Goal: Task Accomplishment & Management: Manage account settings

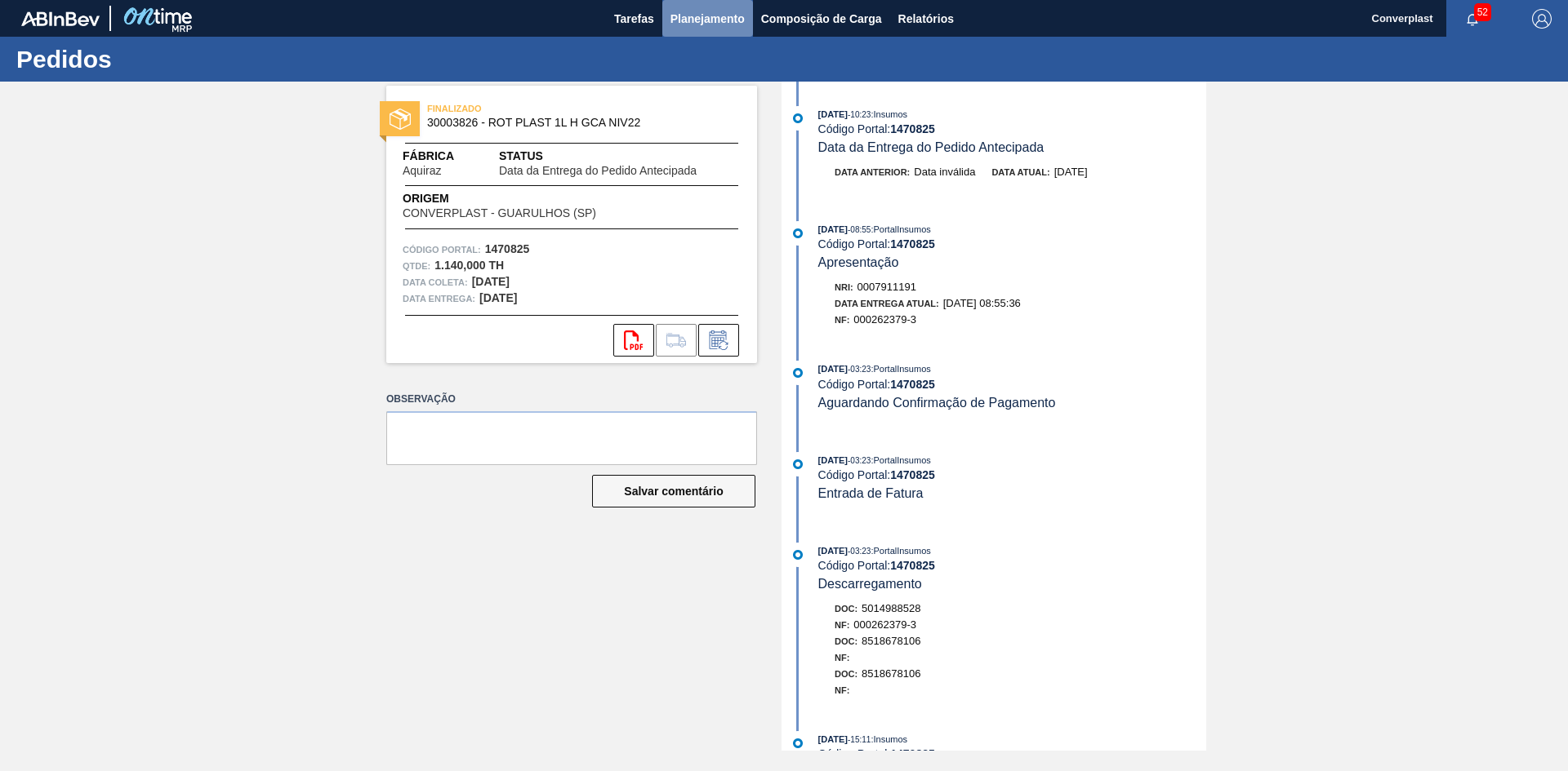
click at [704, 16] on font "Planejamento" at bounding box center [707, 19] width 74 height 13
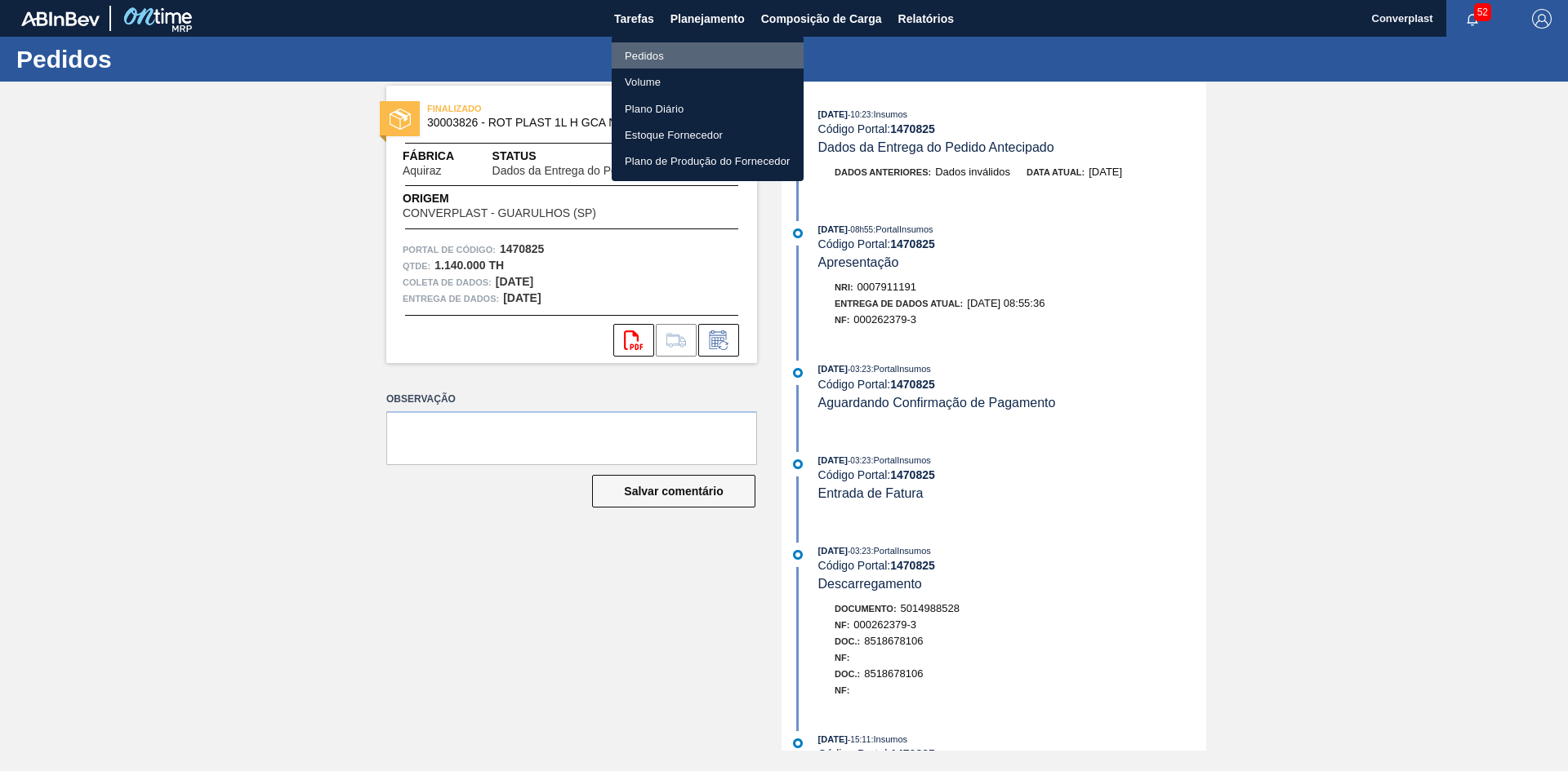
click at [674, 48] on li "Pedidos" at bounding box center [708, 55] width 192 height 26
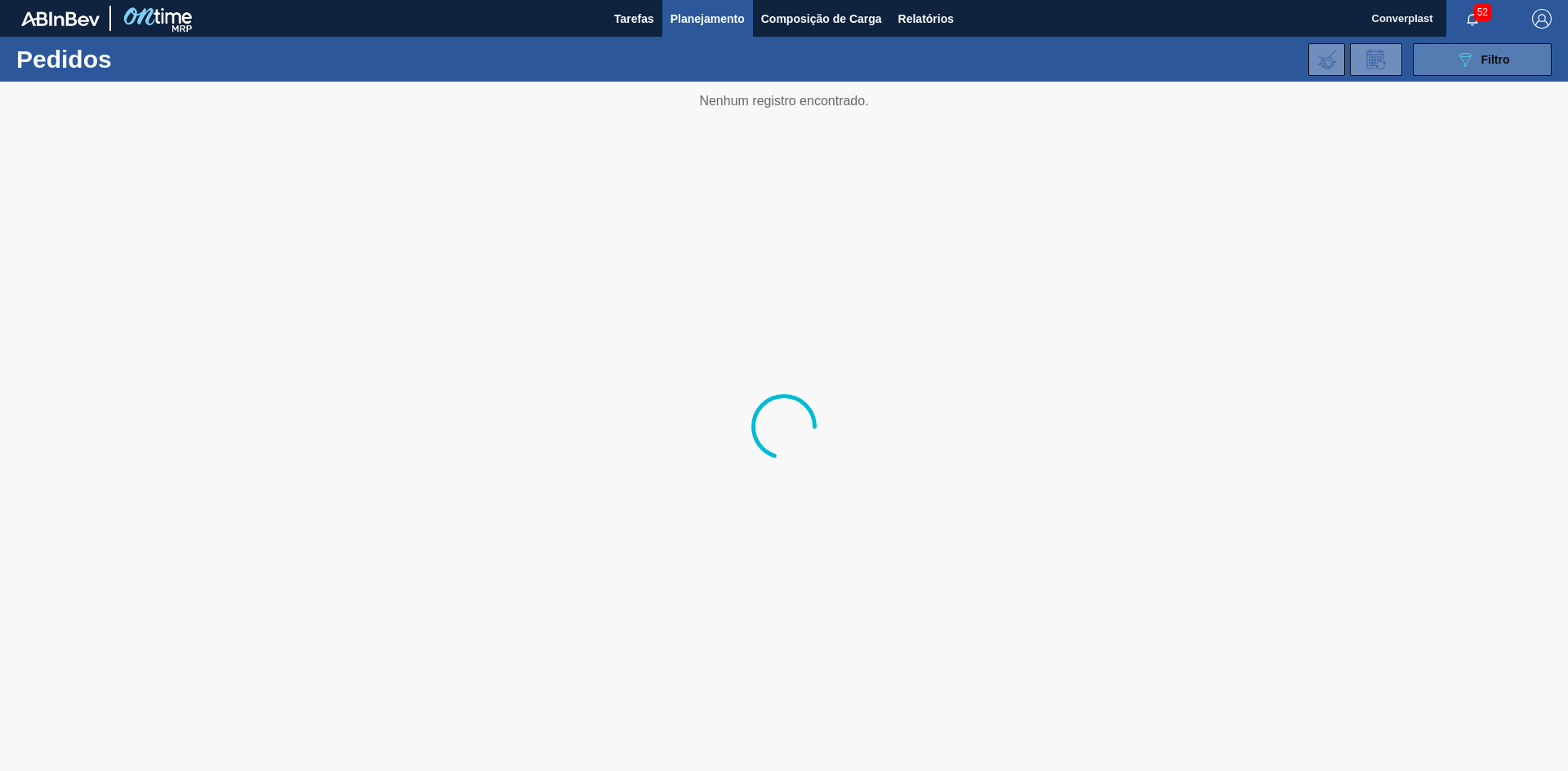
click at [1456, 48] on button "089F7B8B-B2A5-4AFE-B5C0-19BA573D28AC Filtro" at bounding box center [1482, 59] width 139 height 33
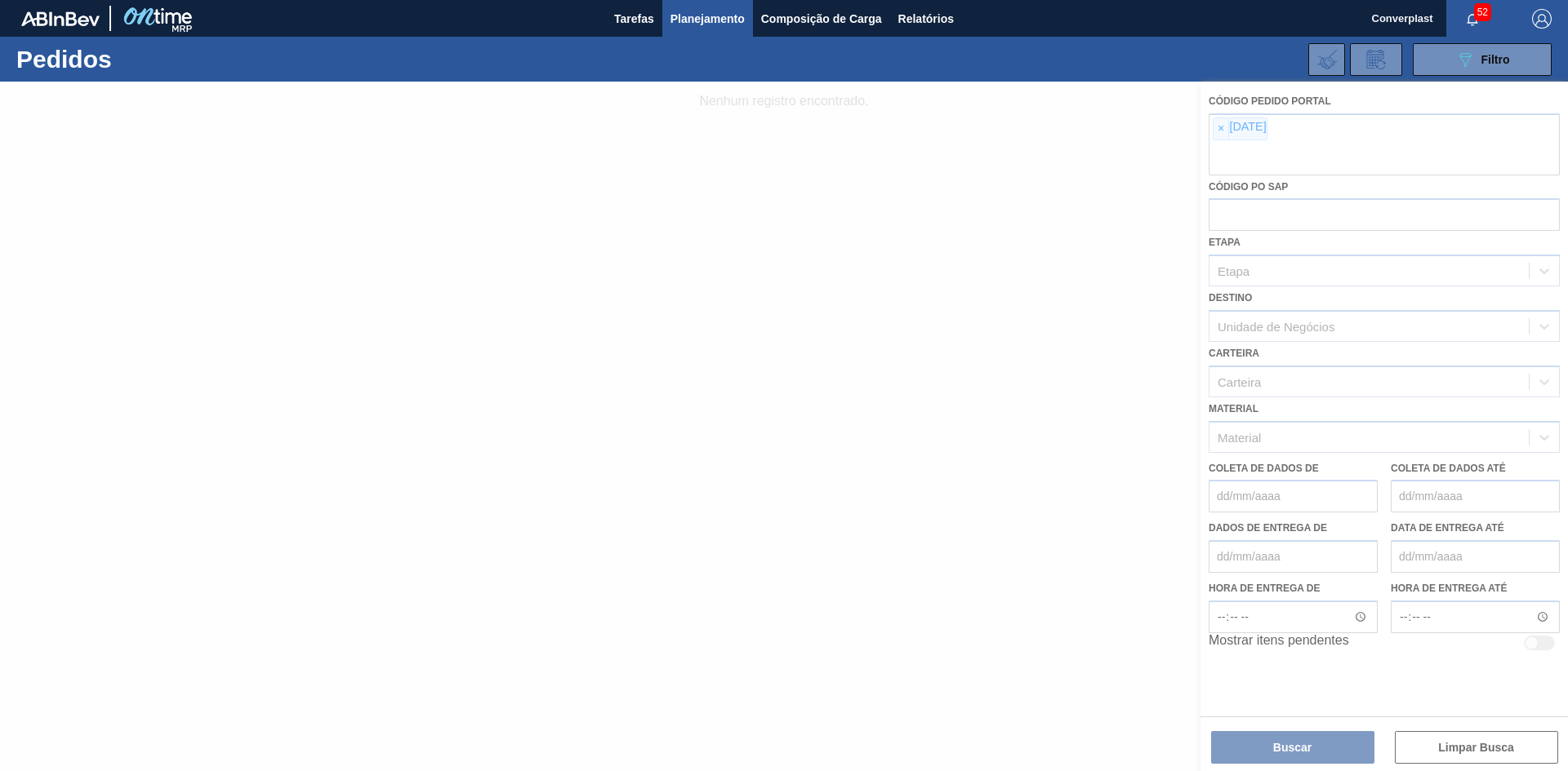
click at [1222, 130] on div at bounding box center [784, 426] width 1568 height 689
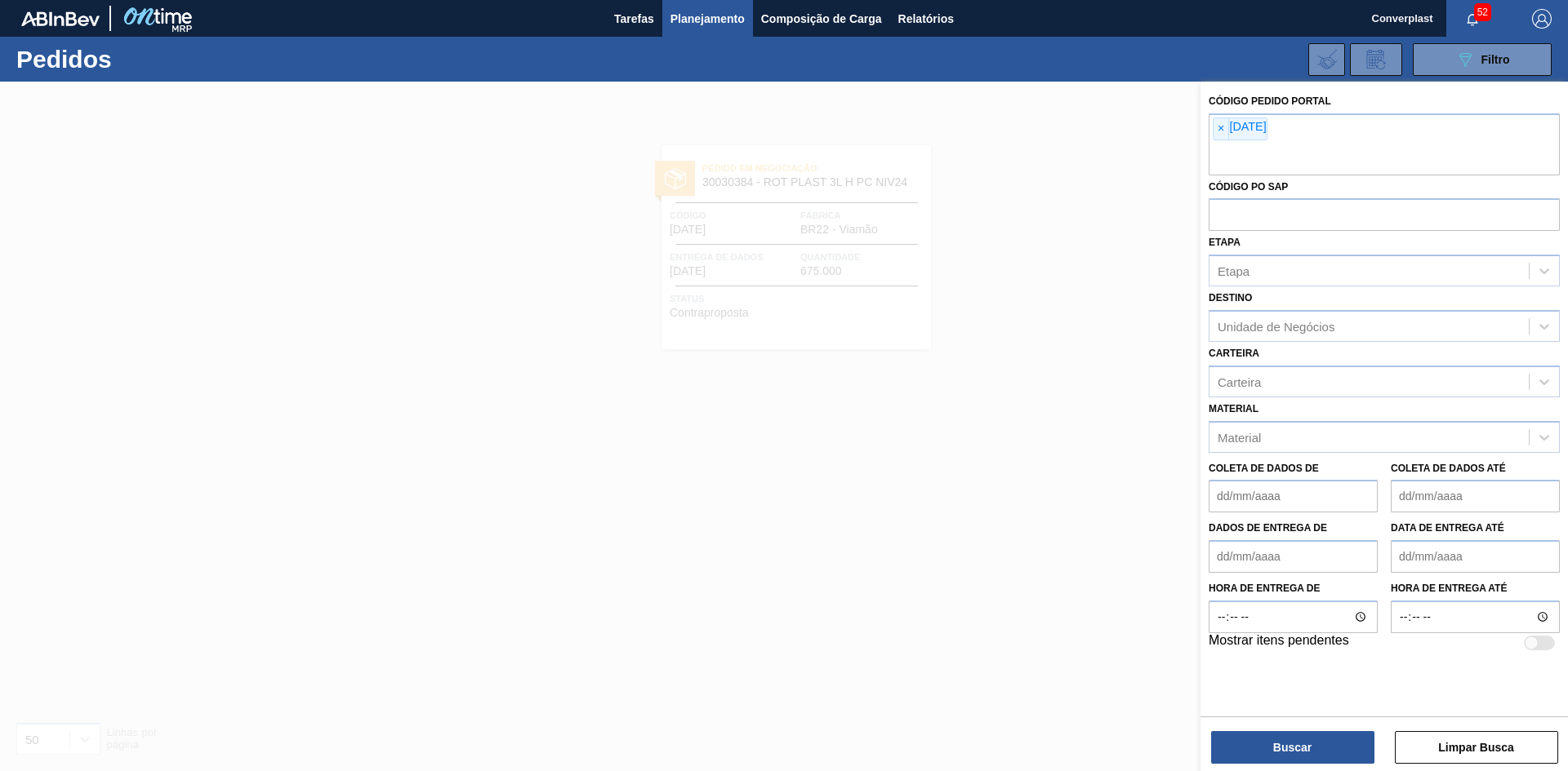
click at [1222, 130] on font "×" at bounding box center [1220, 128] width 7 height 13
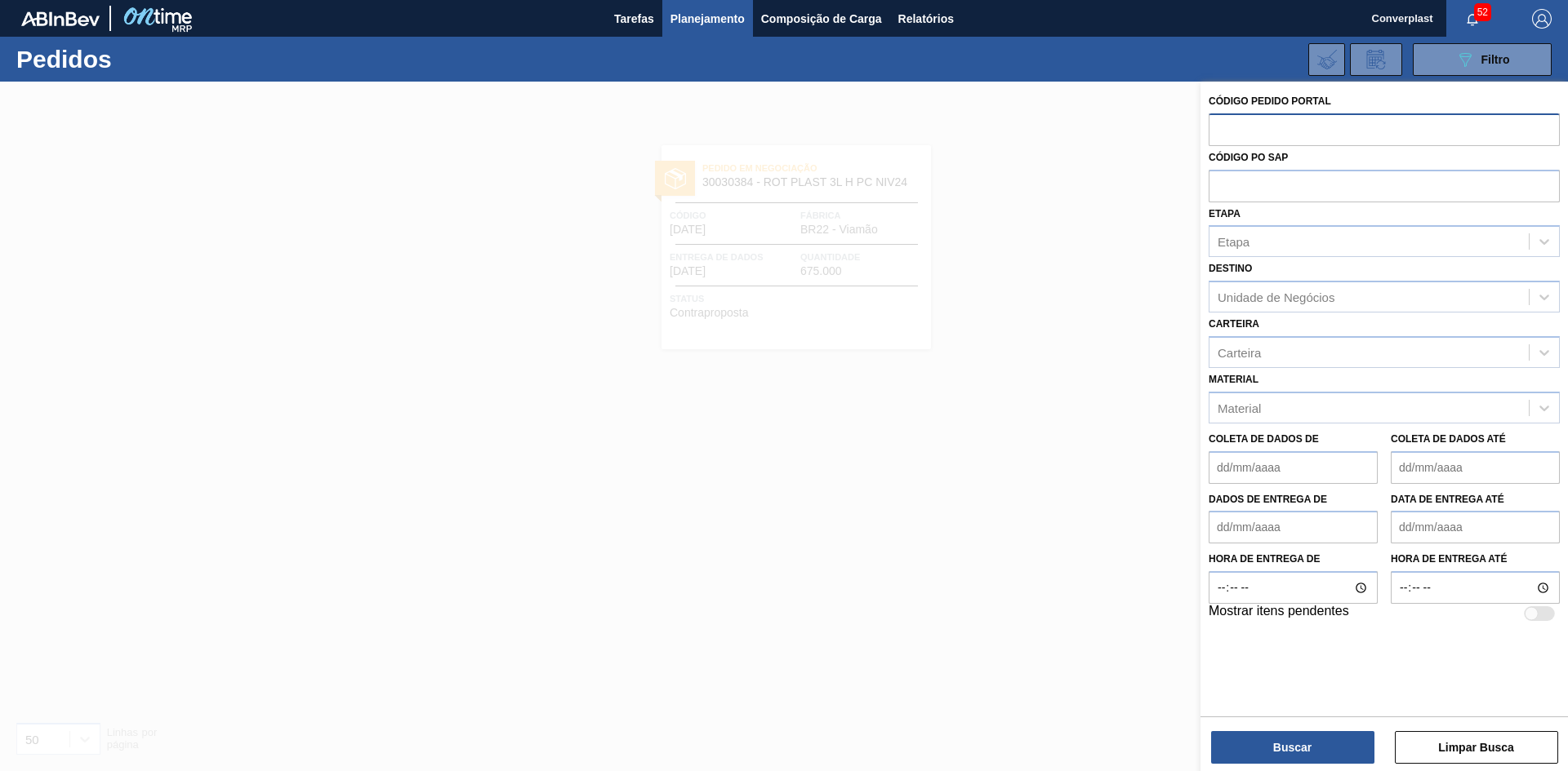
paste input "2009898"
type input "2009898"
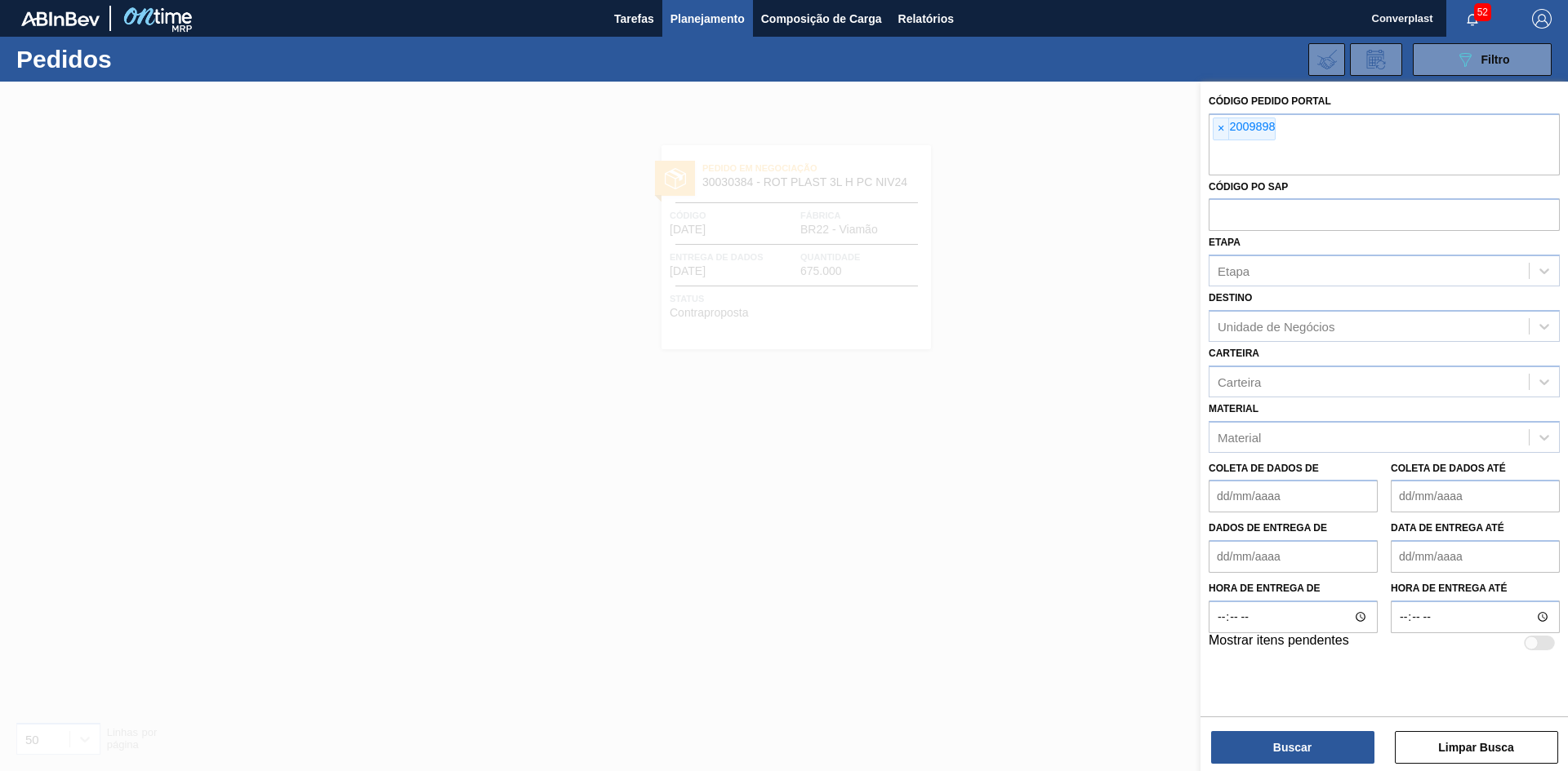
click at [1328, 768] on div "Código Pedido Portal × 2009898 Código PO SAP Etapa Etapa Destino Unidade de Neg…" at bounding box center [1384, 428] width 367 height 693
click at [1305, 751] on font "Buscar" at bounding box center [1292, 748] width 38 height 13
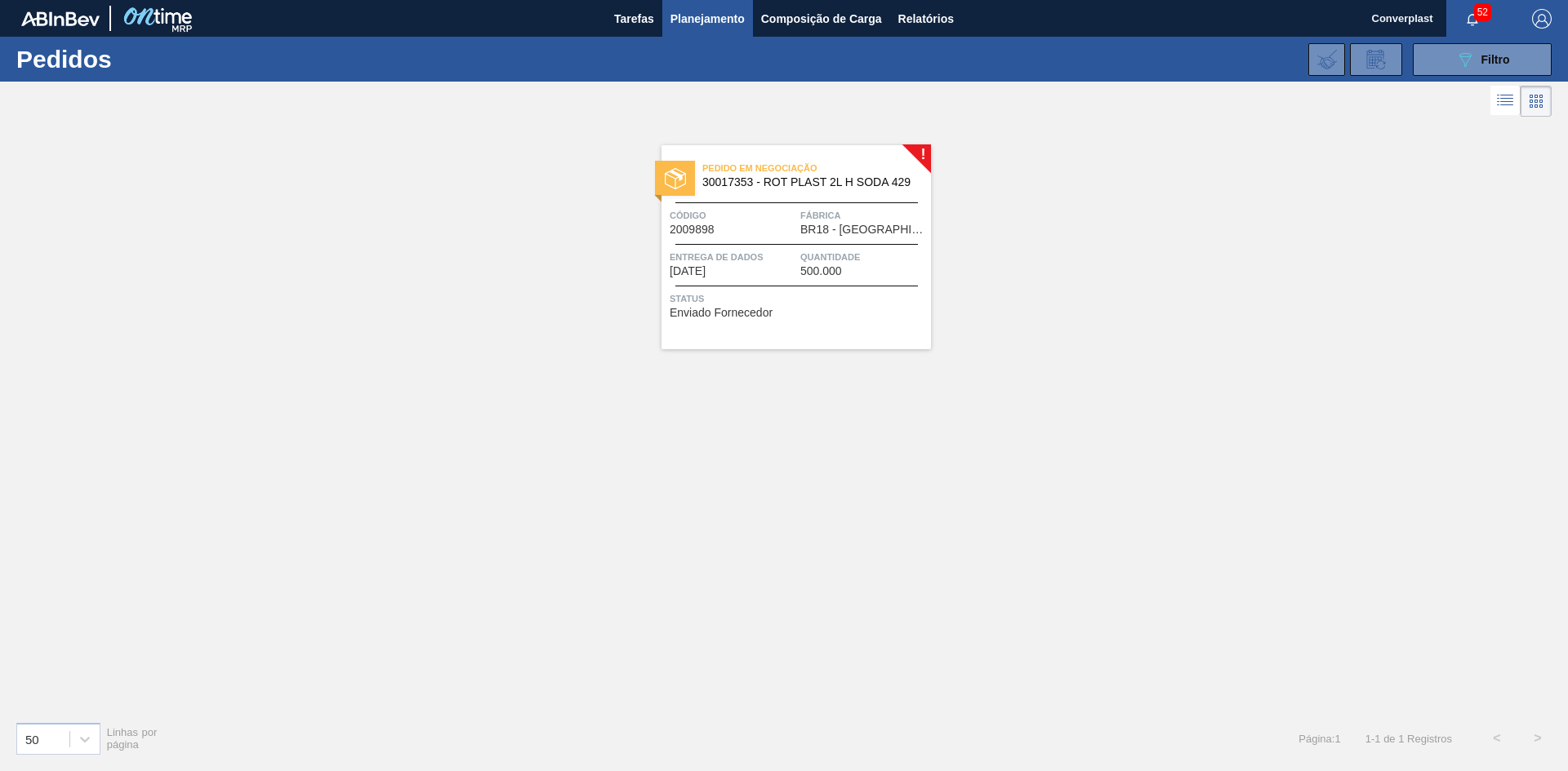
click at [705, 335] on div "Pedido em Negociação 30017353 - ROT PLAST 2L H SODA 429 Código 2009898 Fábrica …" at bounding box center [797, 247] width 270 height 204
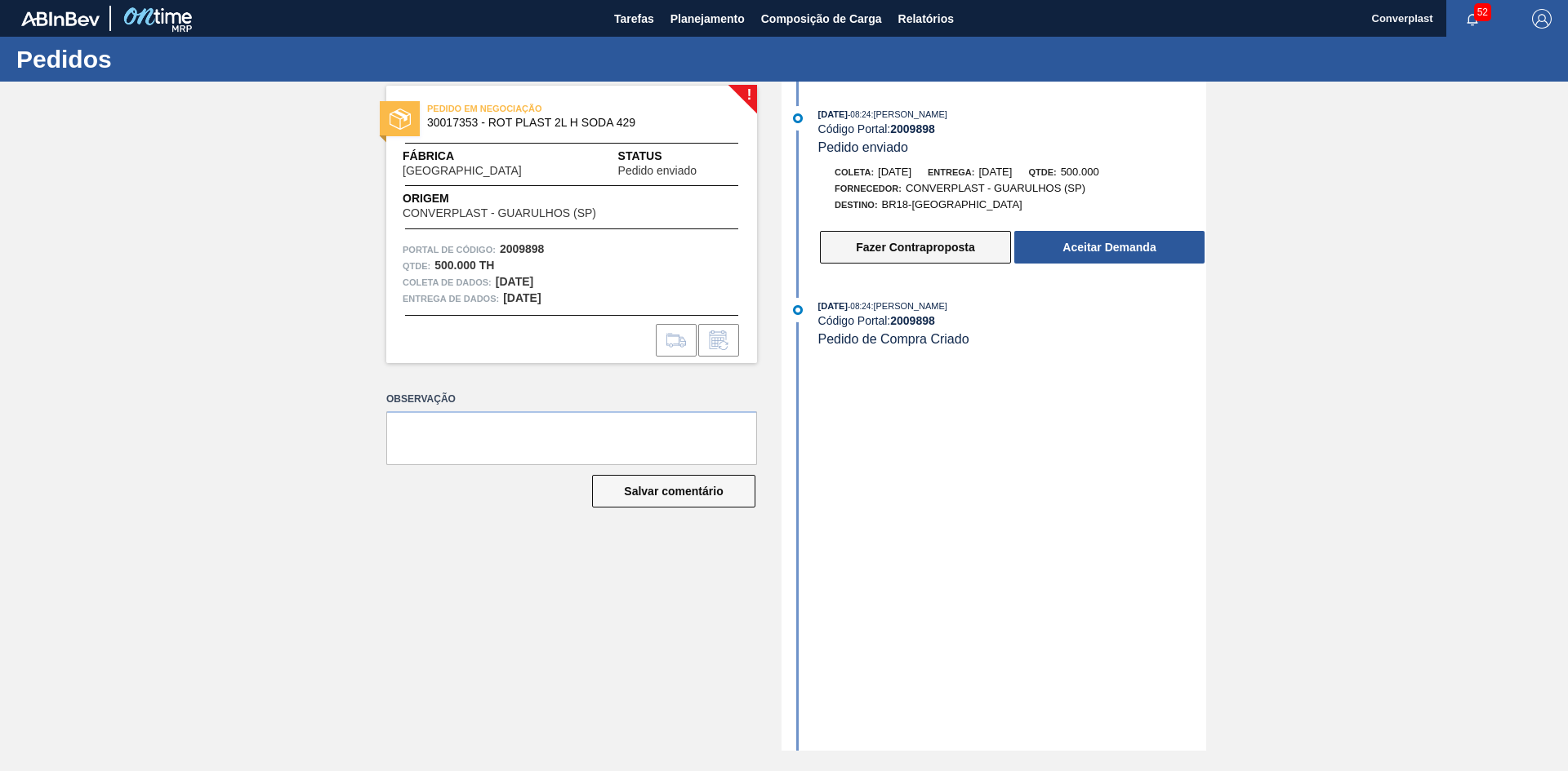
click at [864, 253] on font "Fazer Contraproposta" at bounding box center [915, 247] width 118 height 13
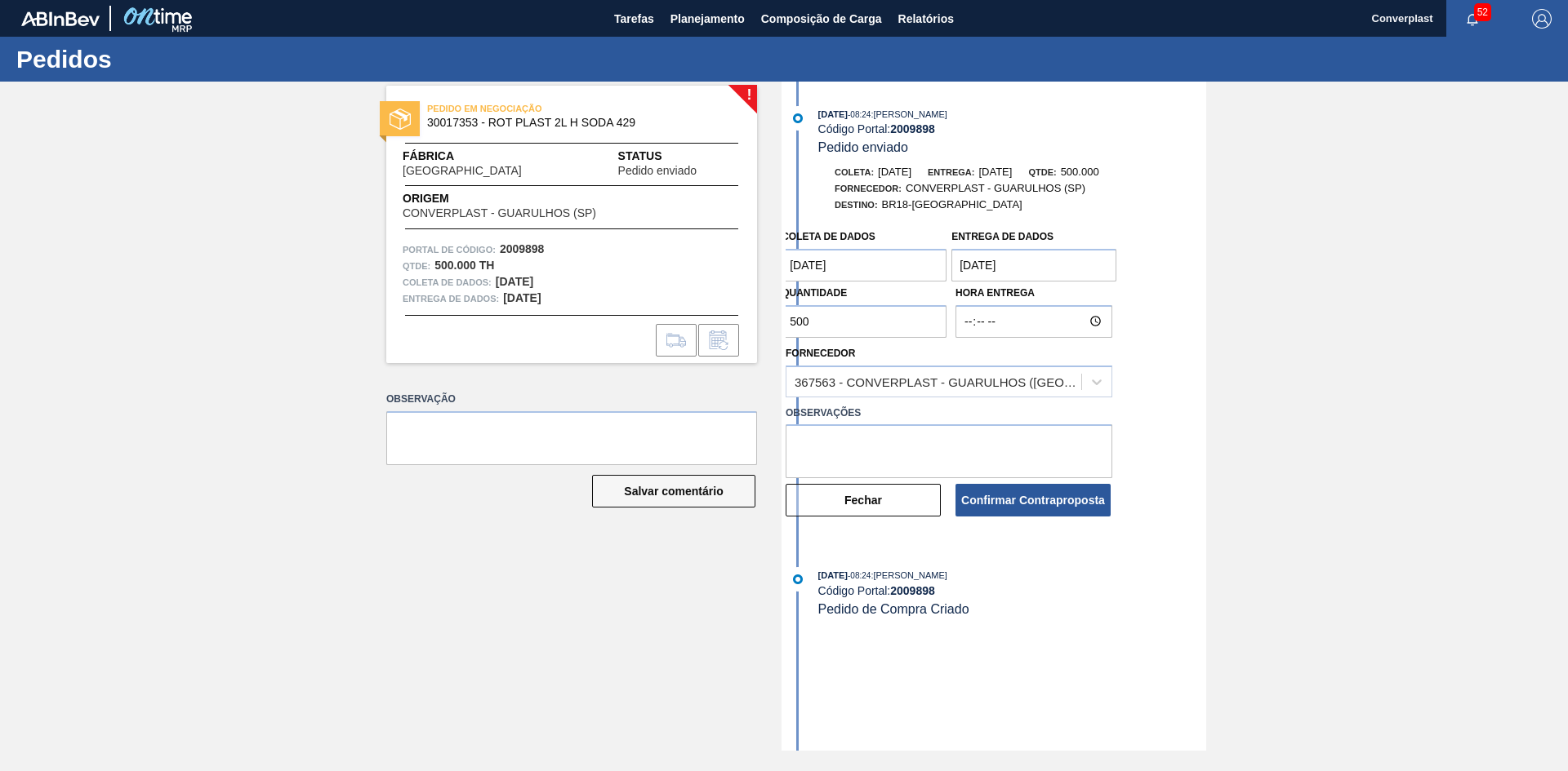
drag, startPoint x: 844, startPoint y: 327, endPoint x: 721, endPoint y: 304, distance: 125.1
click at [726, 322] on div "! PEDIDO EM NEGOCIAÇÃO 30017353 - ROT PLAST 2L H SODA 429 Fábrica [GEOGRAPHIC_D…" at bounding box center [784, 416] width 1568 height 670
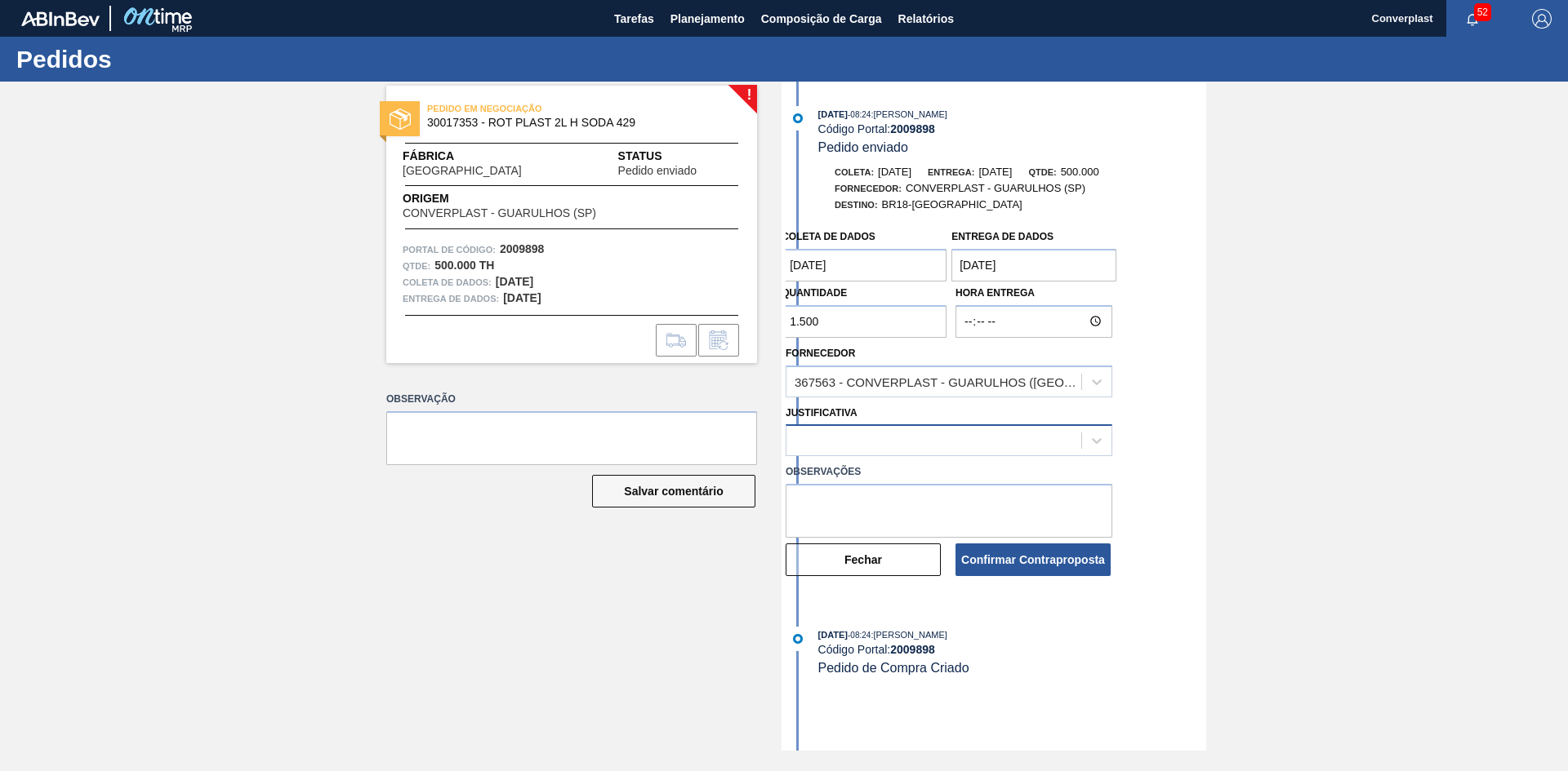
type input "1.500"
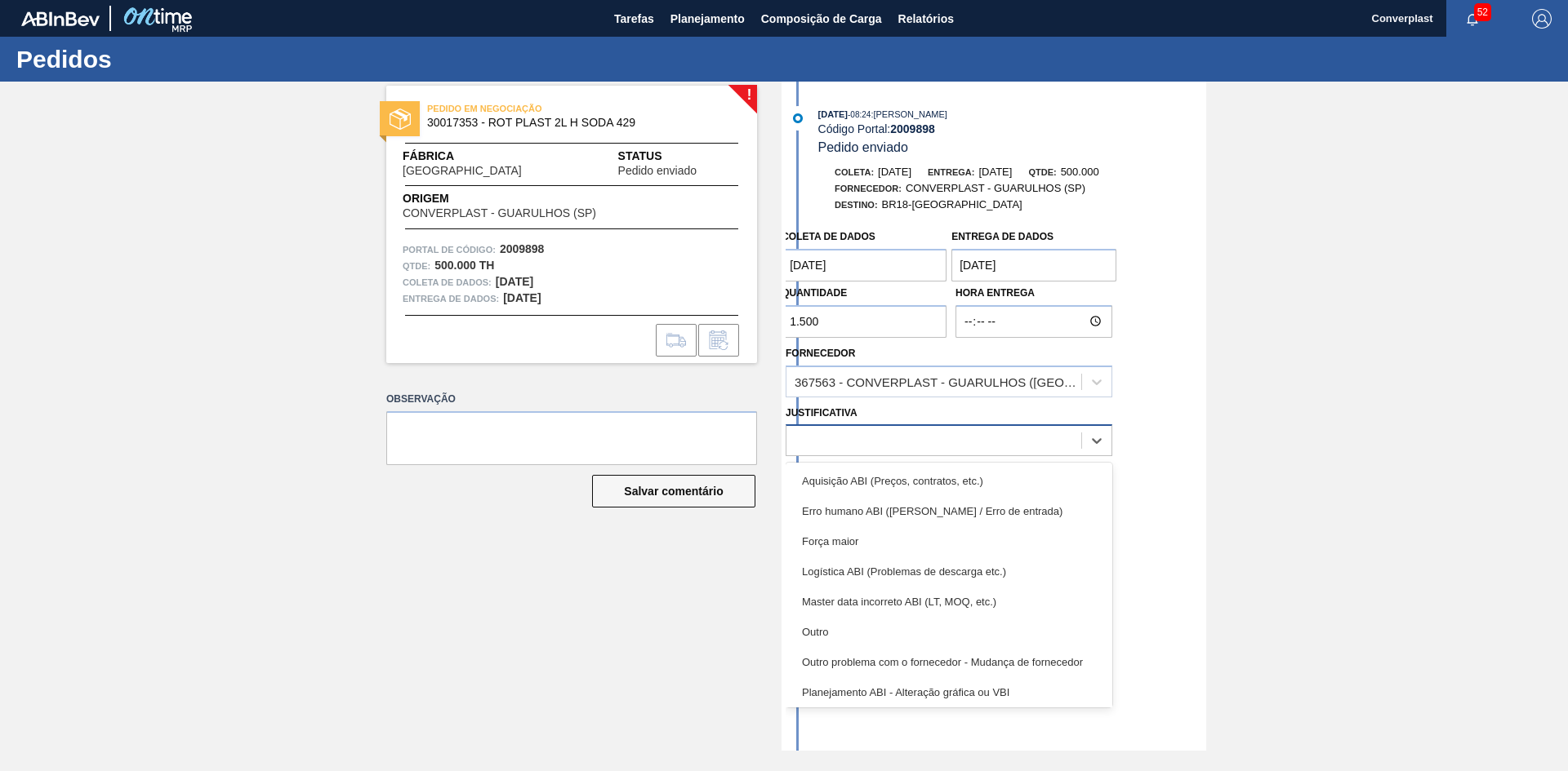
click at [826, 435] on div at bounding box center [933, 440] width 295 height 23
click at [827, 627] on font "Outro" at bounding box center [815, 631] width 27 height 12
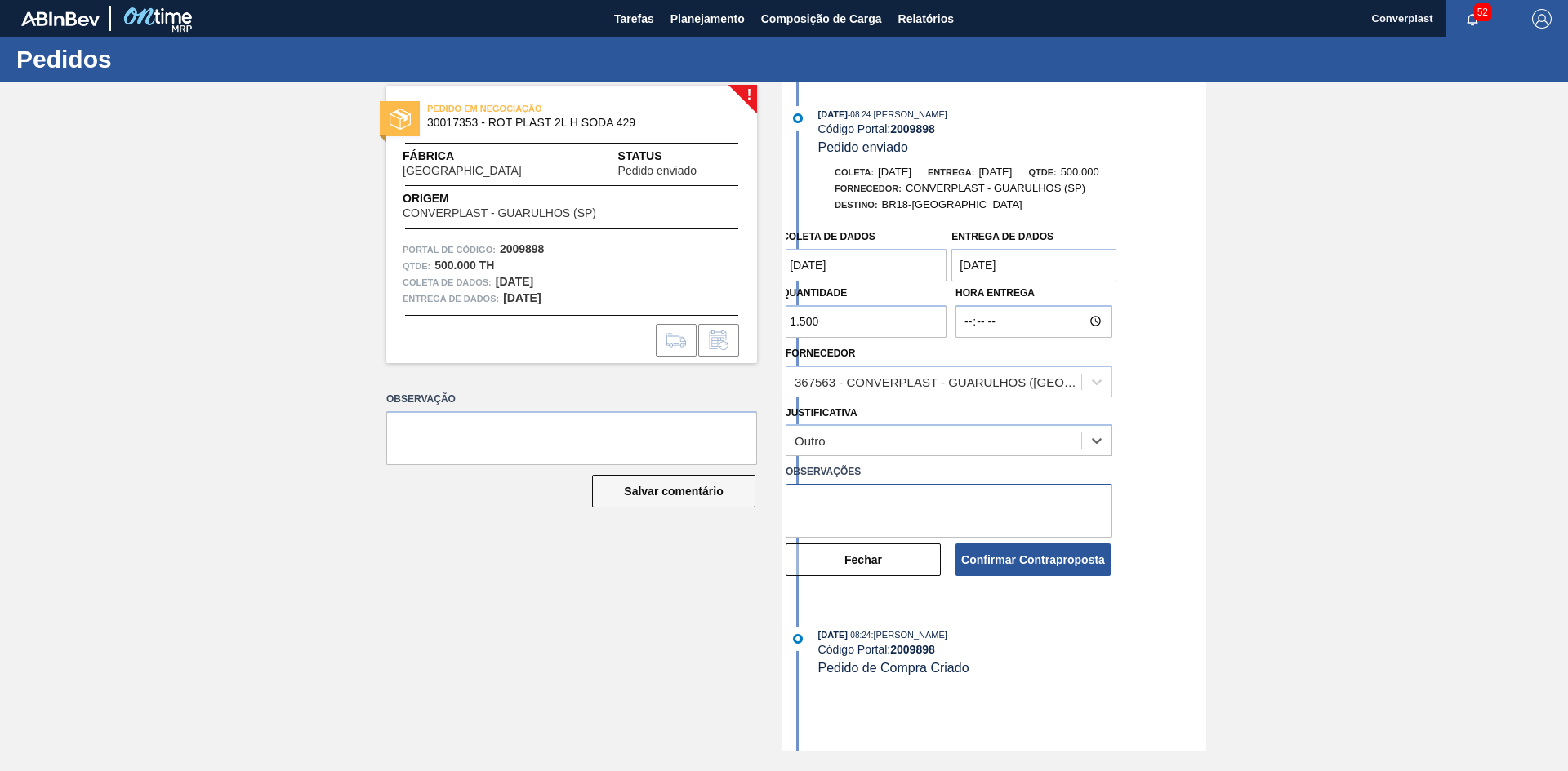
click at [823, 522] on textarea at bounding box center [948, 512] width 327 height 54
type textarea "AJUSTE QTDE"
click at [1065, 556] on font "Confirmar Contraproposta" at bounding box center [1033, 560] width 143 height 13
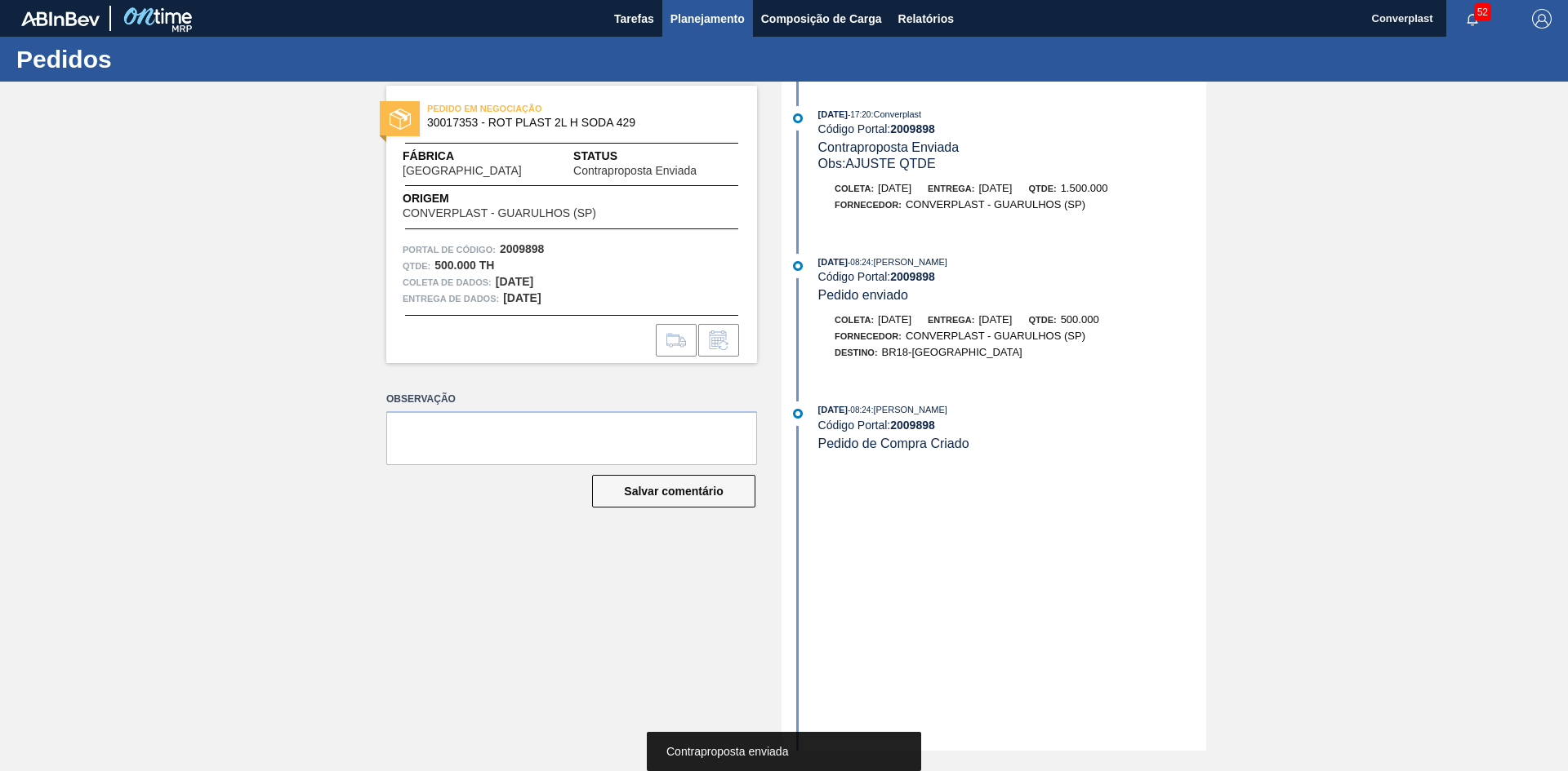
click at [722, 22] on font "Planejamento" at bounding box center [707, 19] width 74 height 13
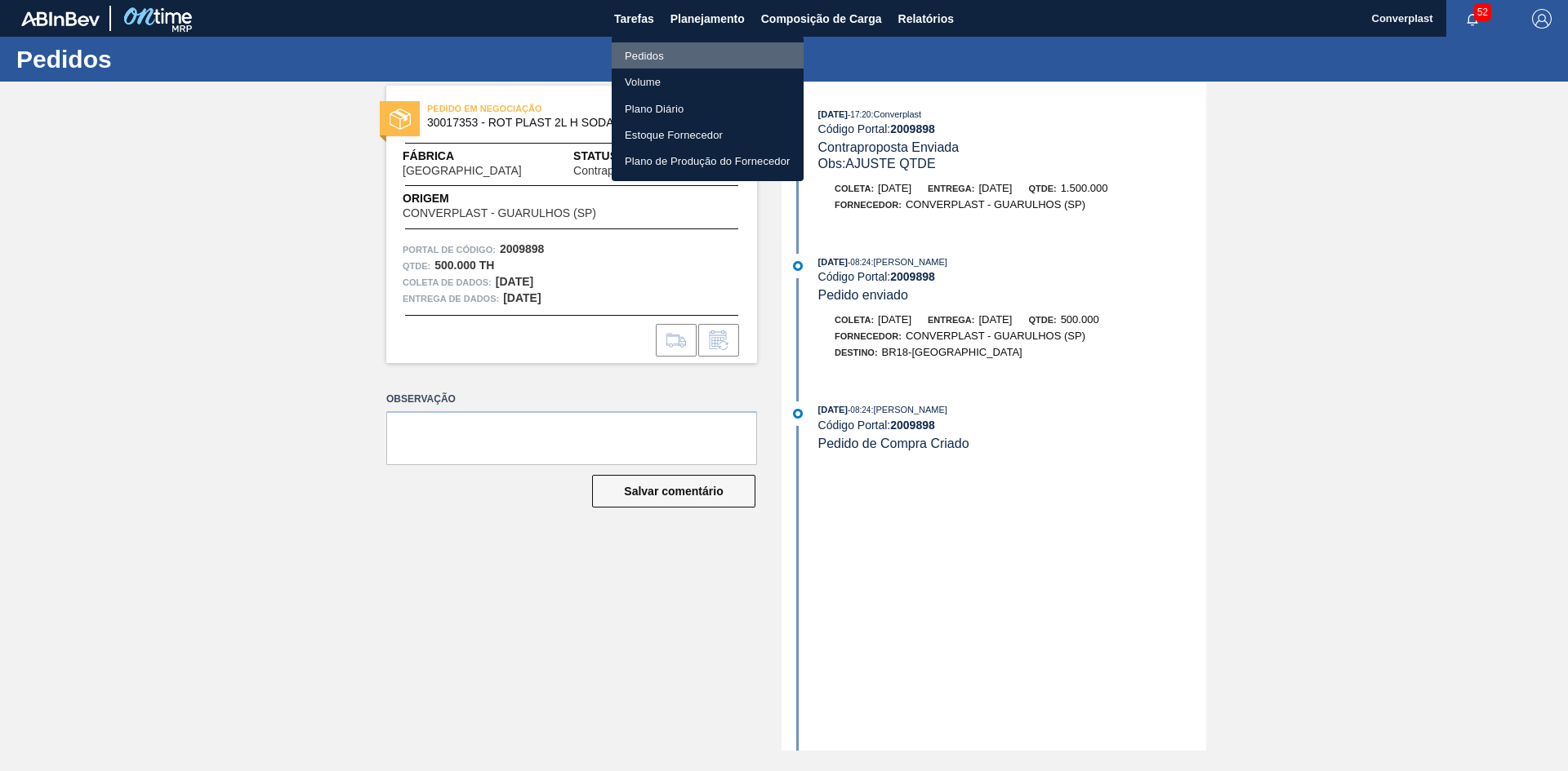
click at [636, 43] on li "Pedidos" at bounding box center [708, 55] width 192 height 26
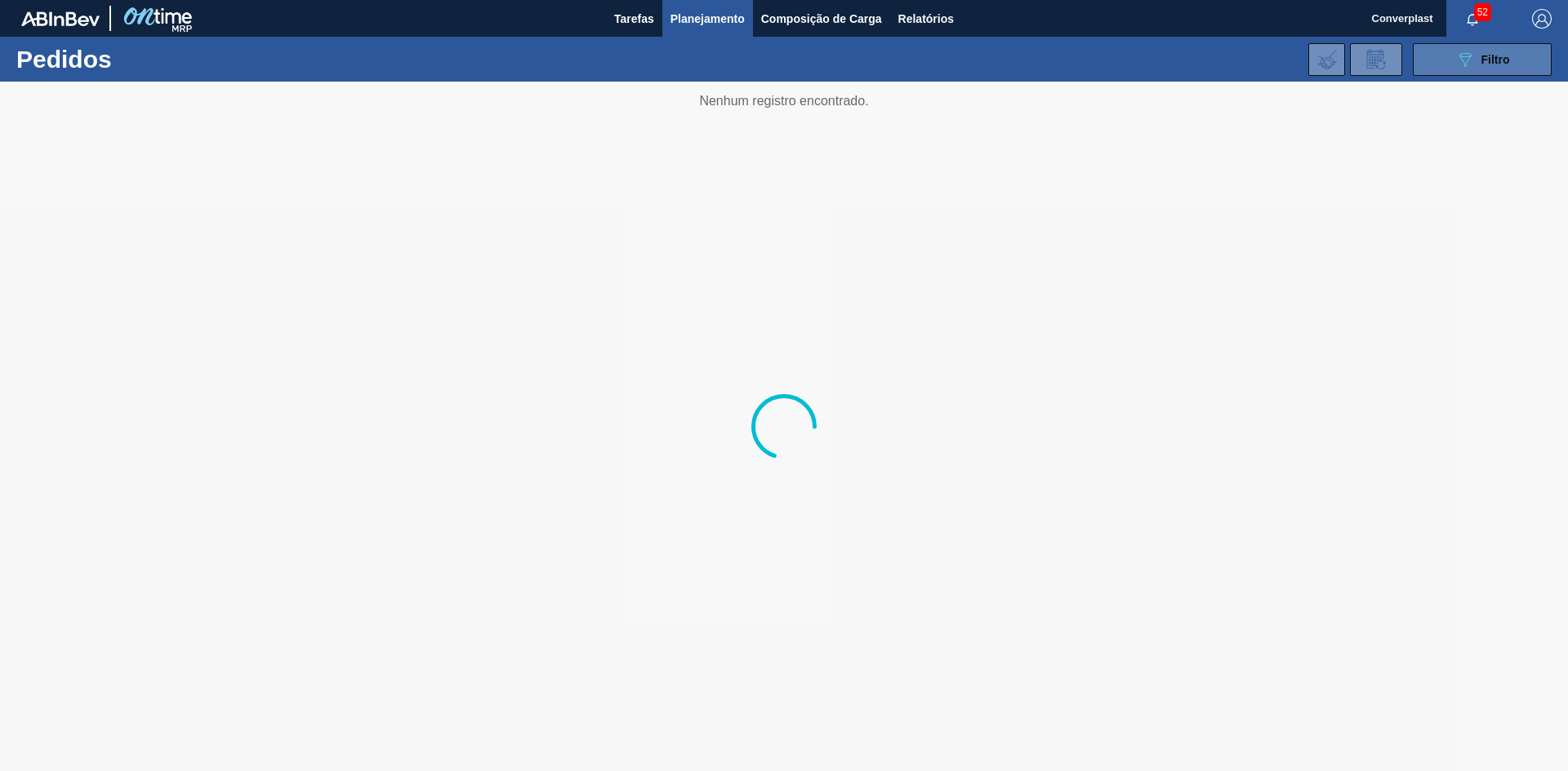
click at [1452, 67] on button "089F7B8B-B2A5-4AFE-B5C0-19BA573D28AC Filtro" at bounding box center [1482, 59] width 139 height 33
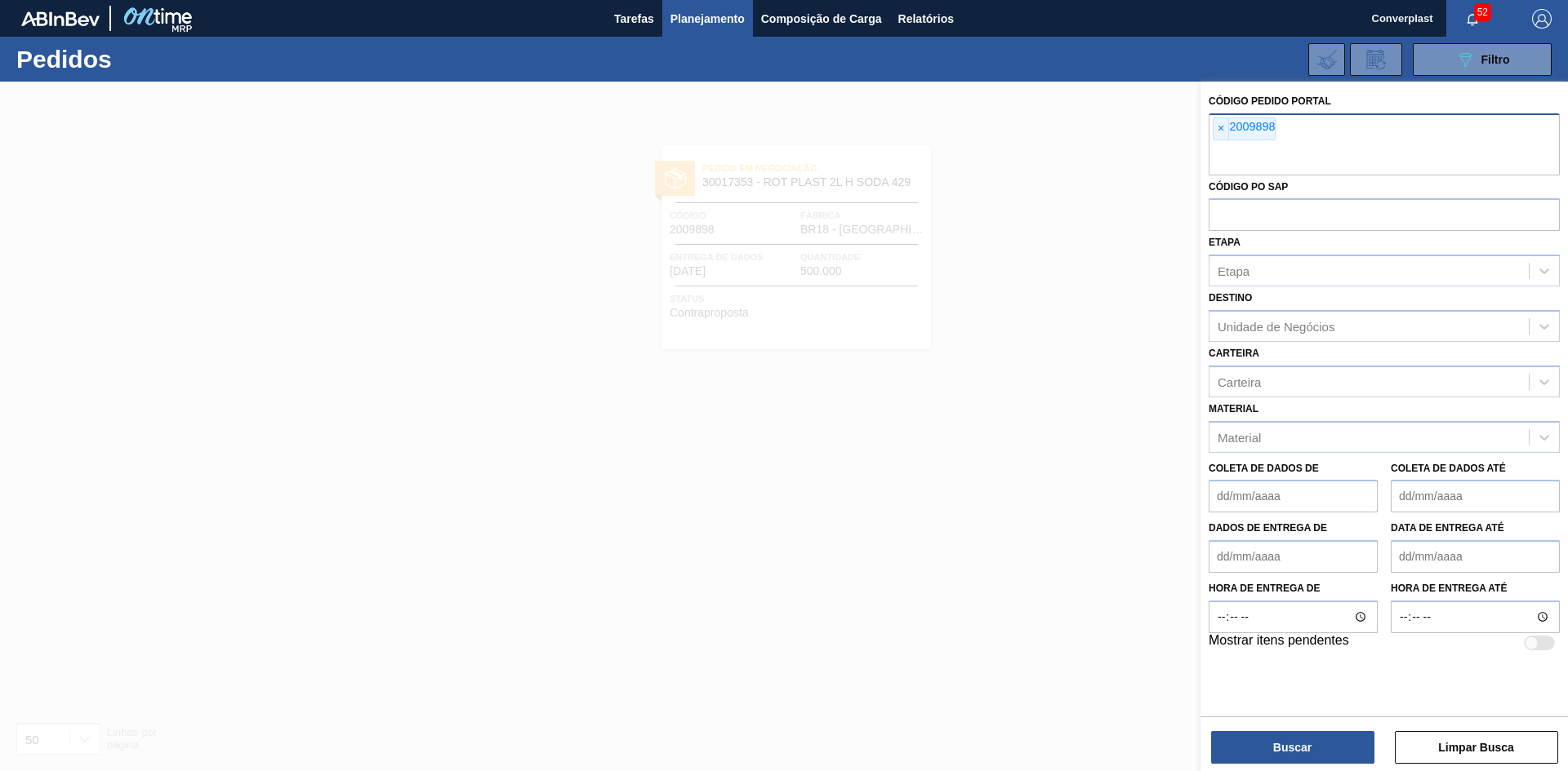
click at [1225, 125] on span "×" at bounding box center [1221, 128] width 16 height 22
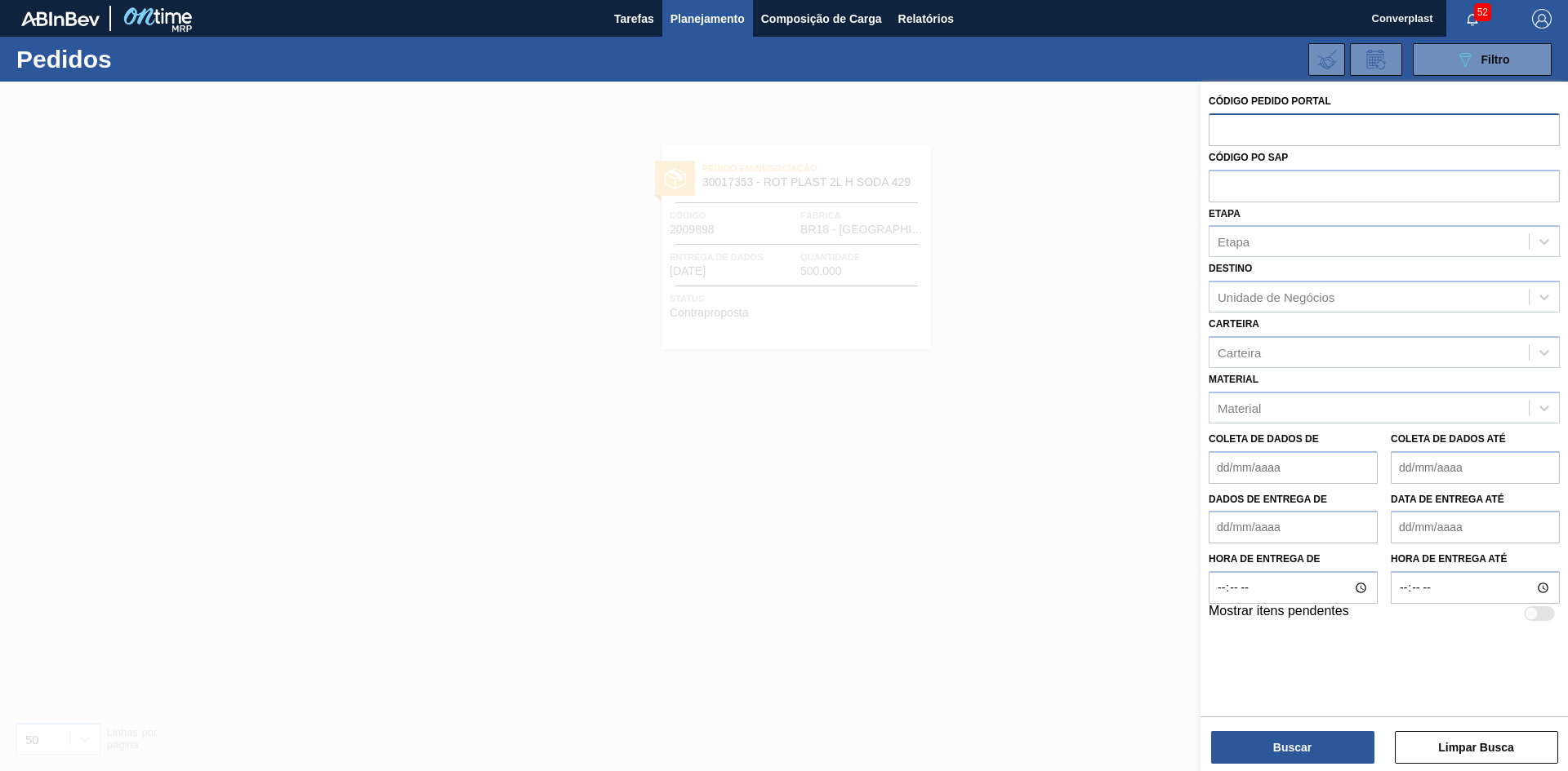
paste input "2008437"
type input "2008437"
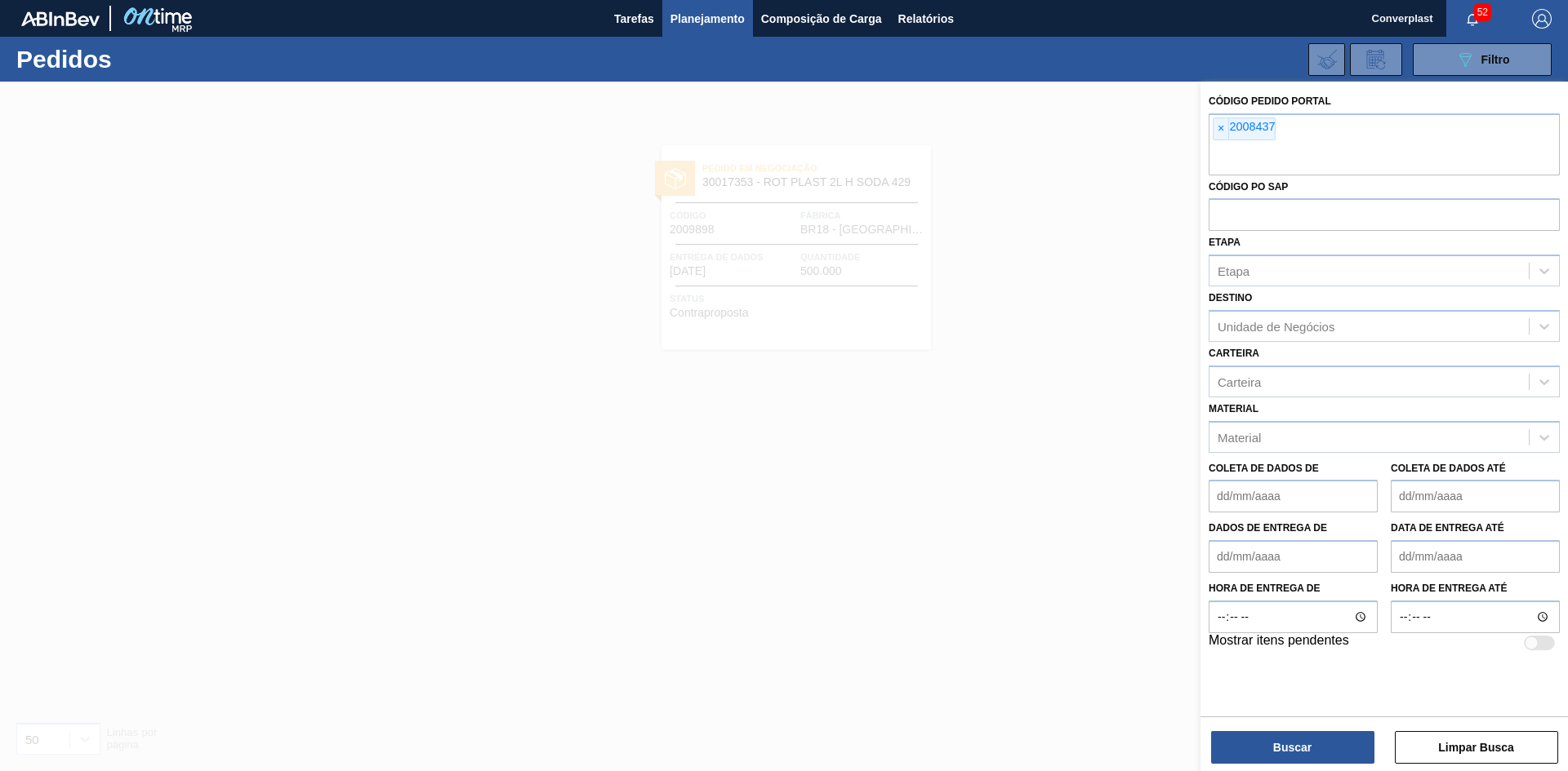
paste input "text"
click at [1262, 744] on button "Buscar" at bounding box center [1292, 748] width 163 height 33
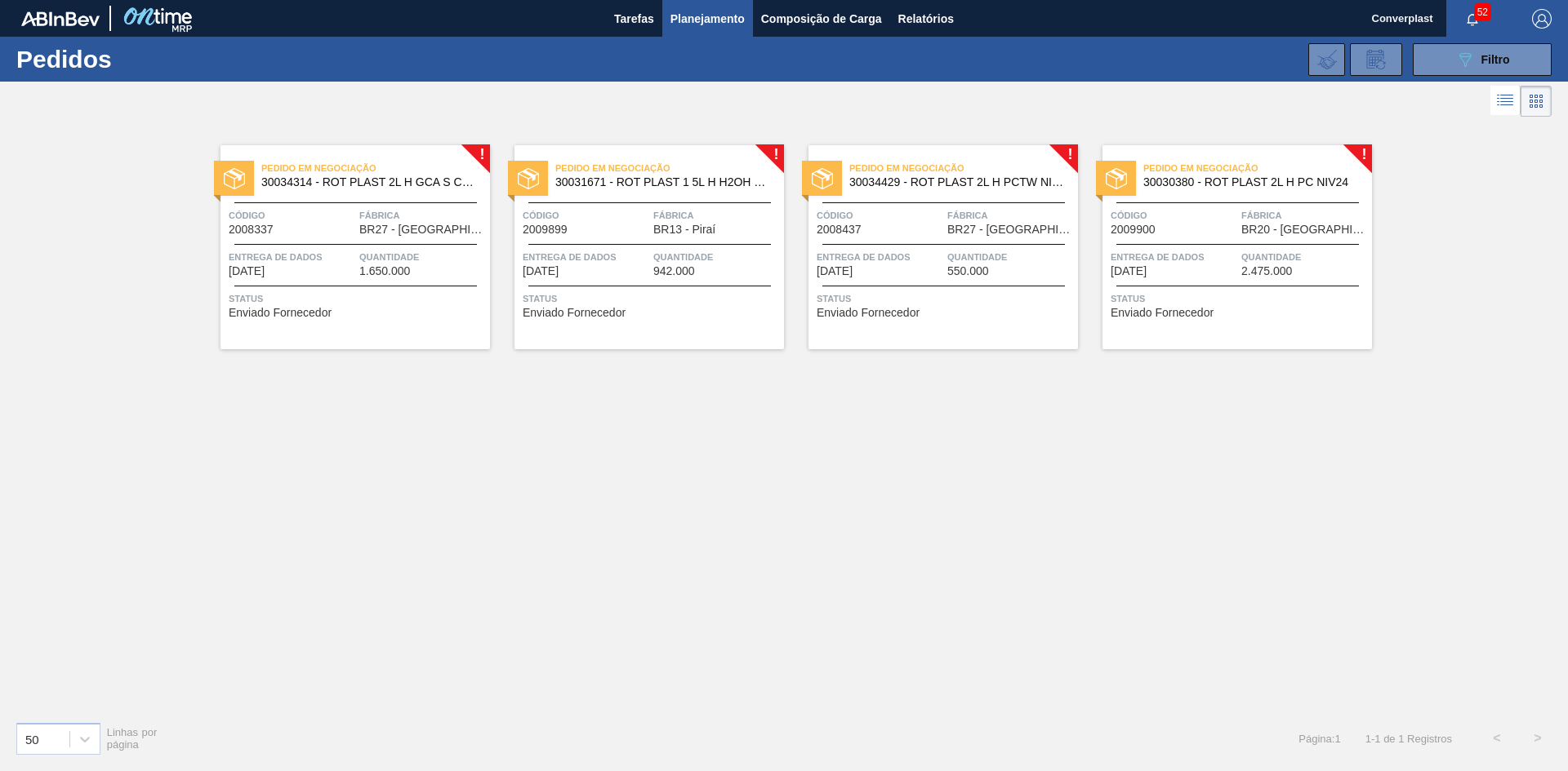
click at [366, 322] on div "Pedido em Negociação 30034314 - ROT PLAST 2L H GCA S CL NIV25 Código 2008337 Fá…" at bounding box center [355, 247] width 270 height 204
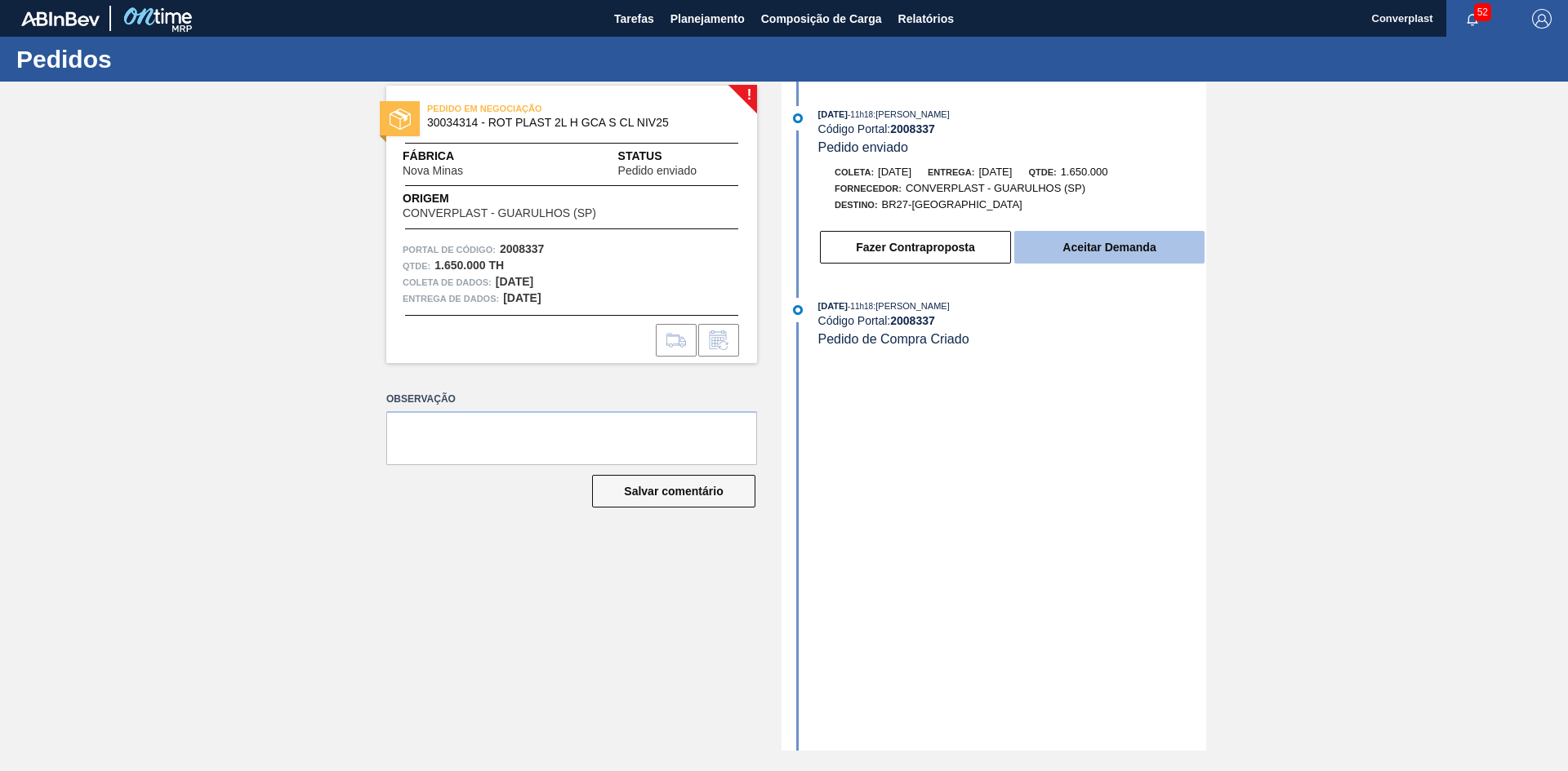
click at [1088, 246] on font "Aceitar Demanda" at bounding box center [1109, 247] width 93 height 13
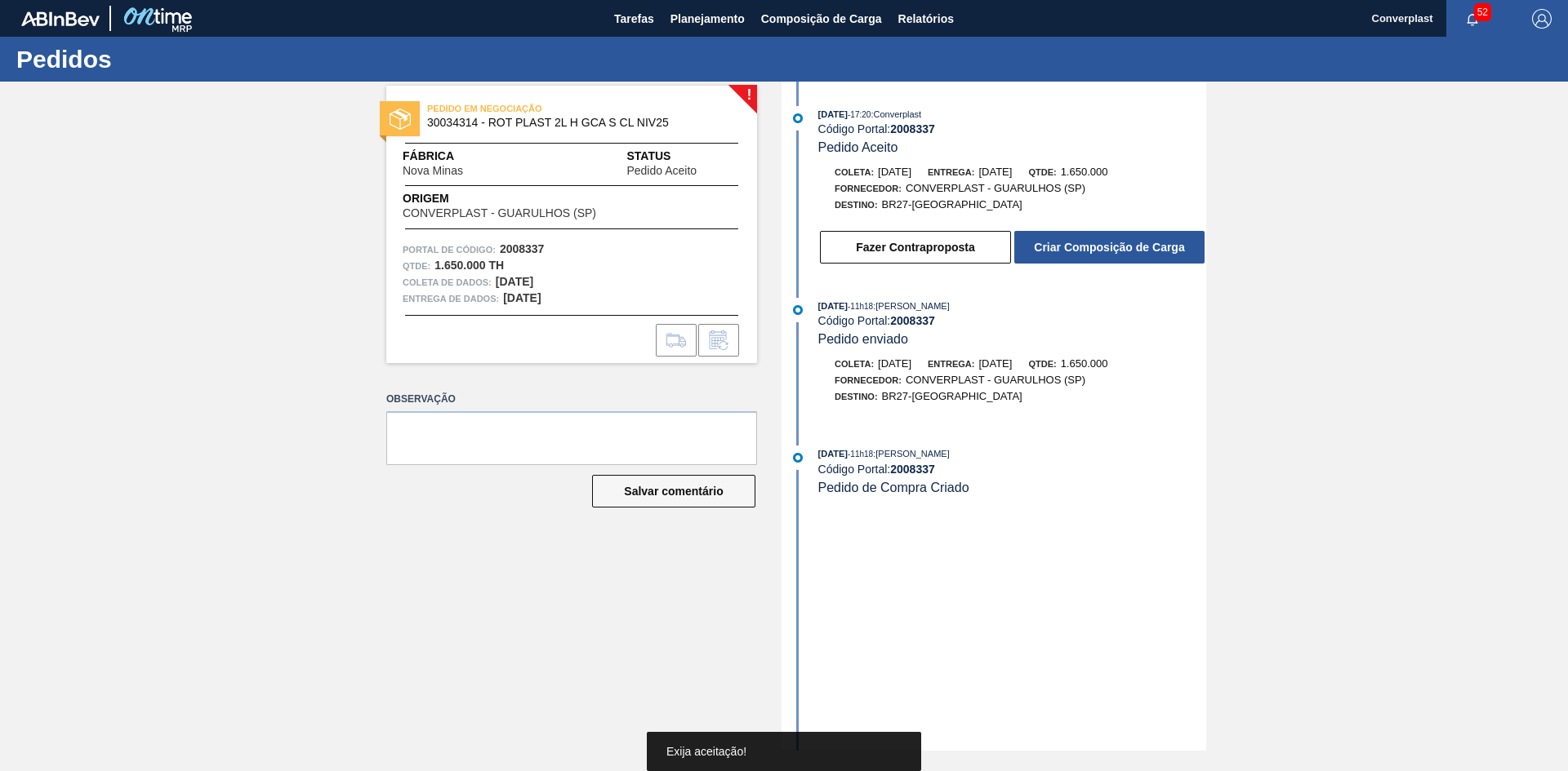
click at [1088, 243] on font "Criar Composição de Carga" at bounding box center [1109, 247] width 150 height 13
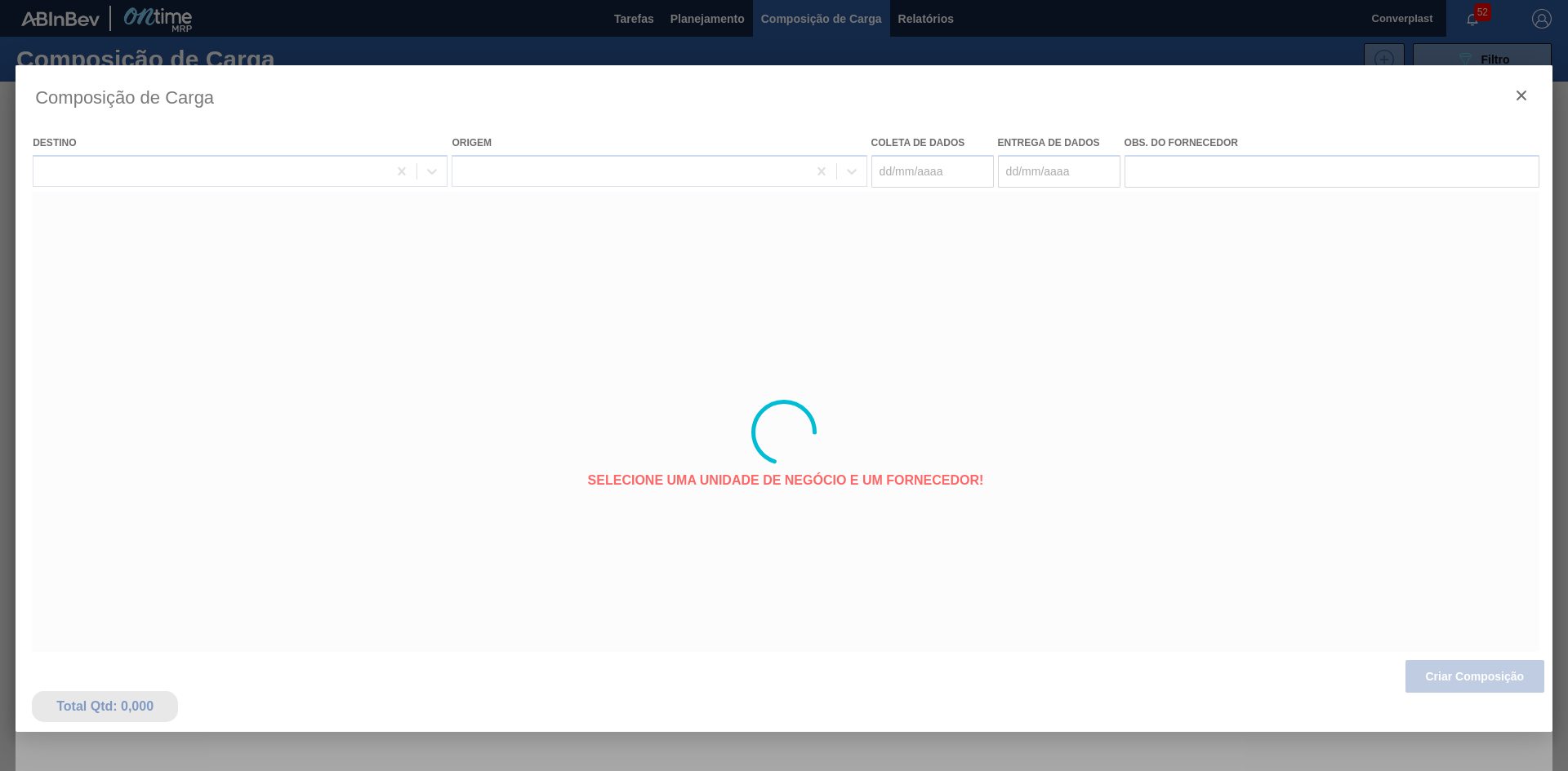
type coleta "[DATE]"
type entrega "[DATE]"
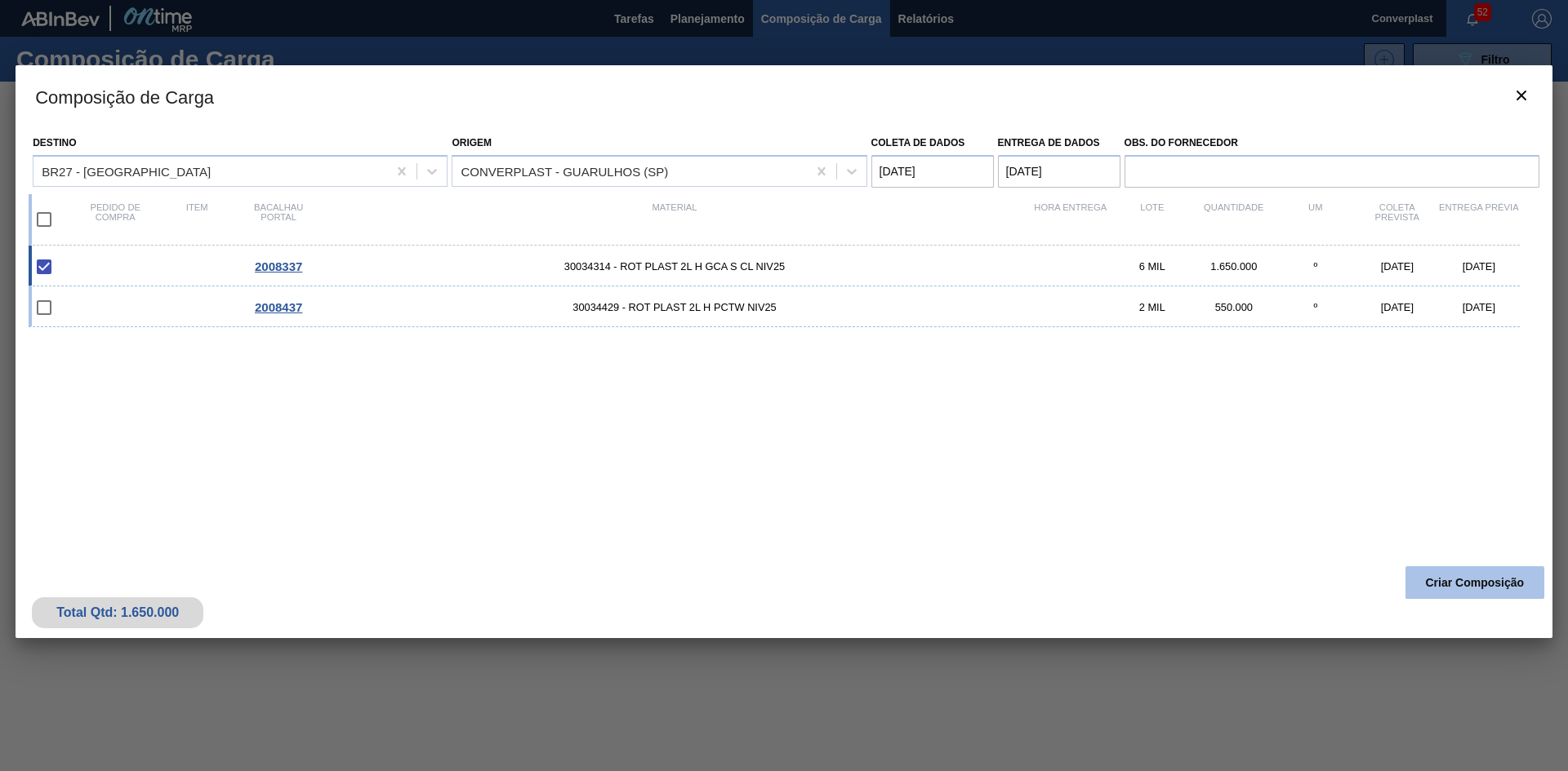
click at [1452, 574] on button "Criar Composição" at bounding box center [1475, 583] width 139 height 33
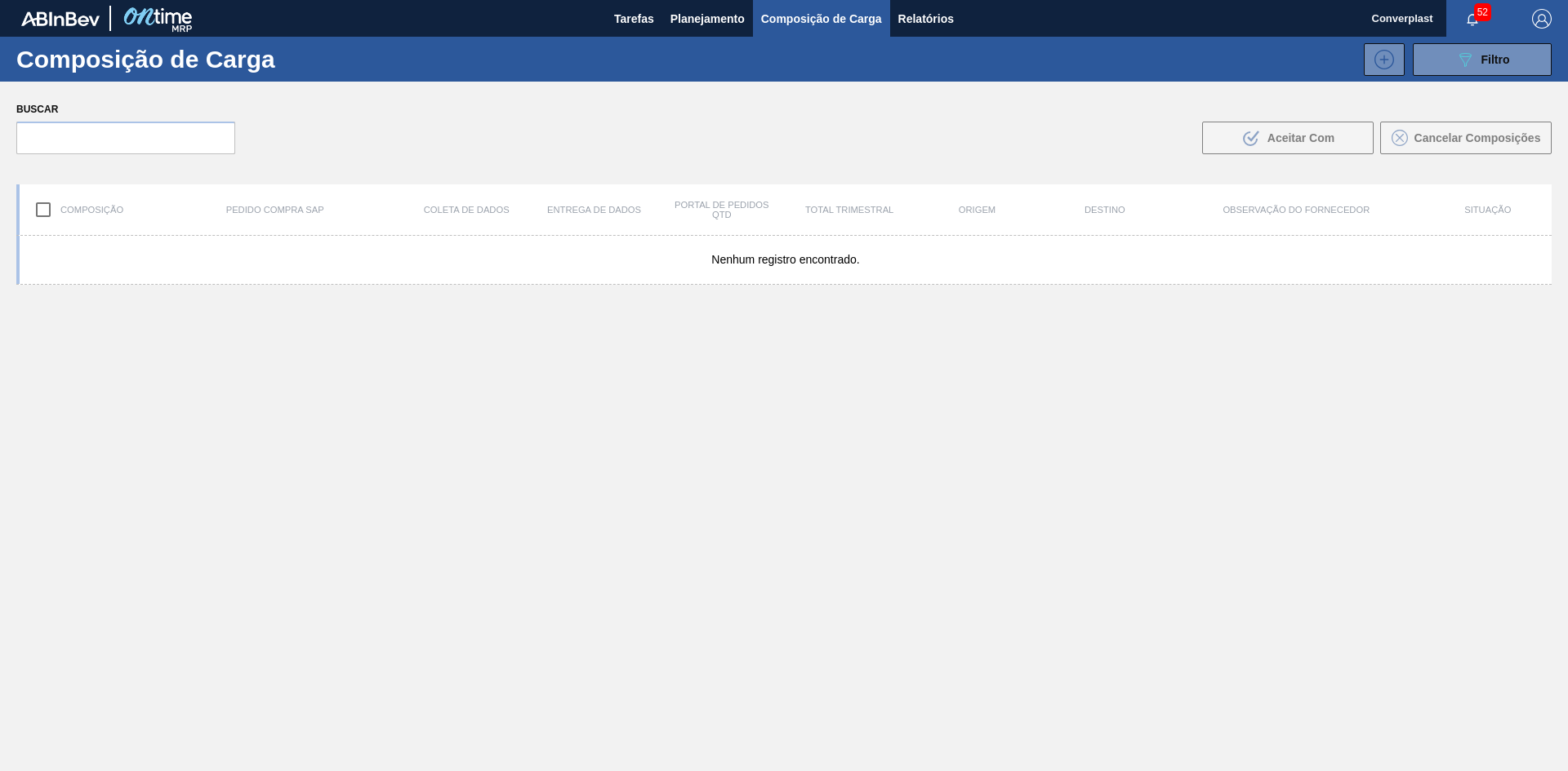
click at [721, 15] on font "Planejamento" at bounding box center [707, 19] width 74 height 13
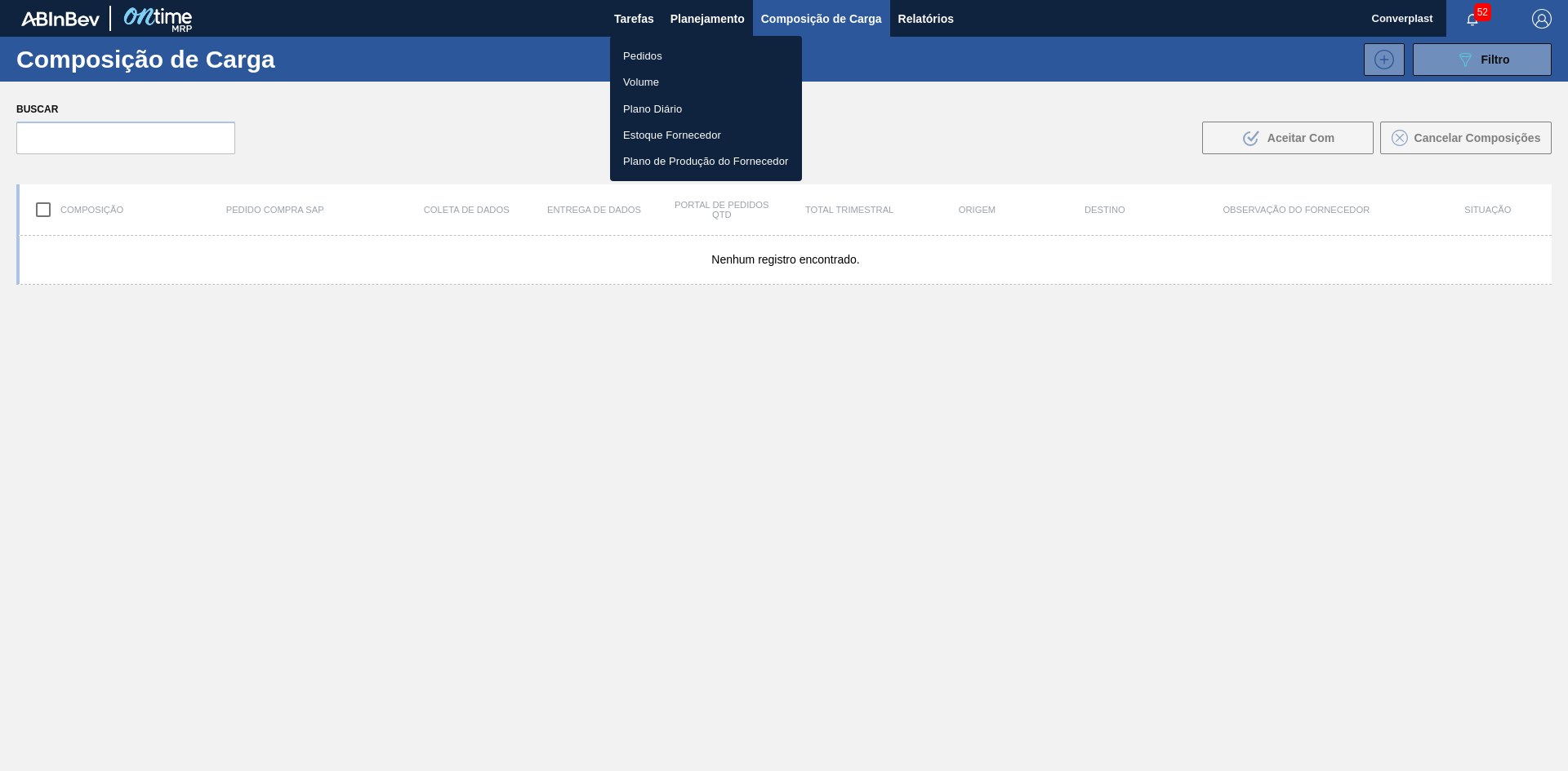
click at [675, 53] on li "Pedidos" at bounding box center [706, 55] width 192 height 26
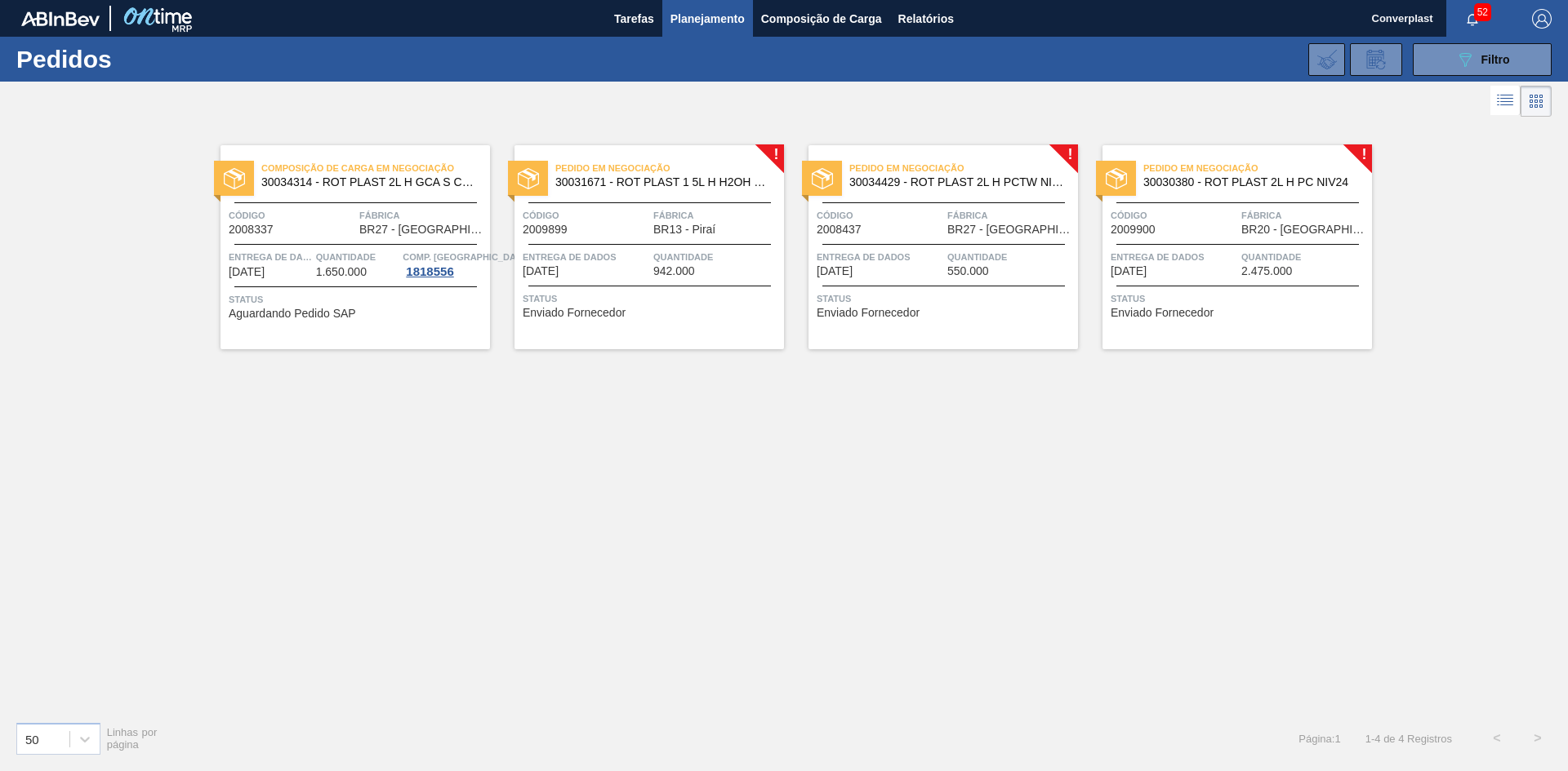
click at [668, 260] on font "Quantidade" at bounding box center [683, 257] width 60 height 9
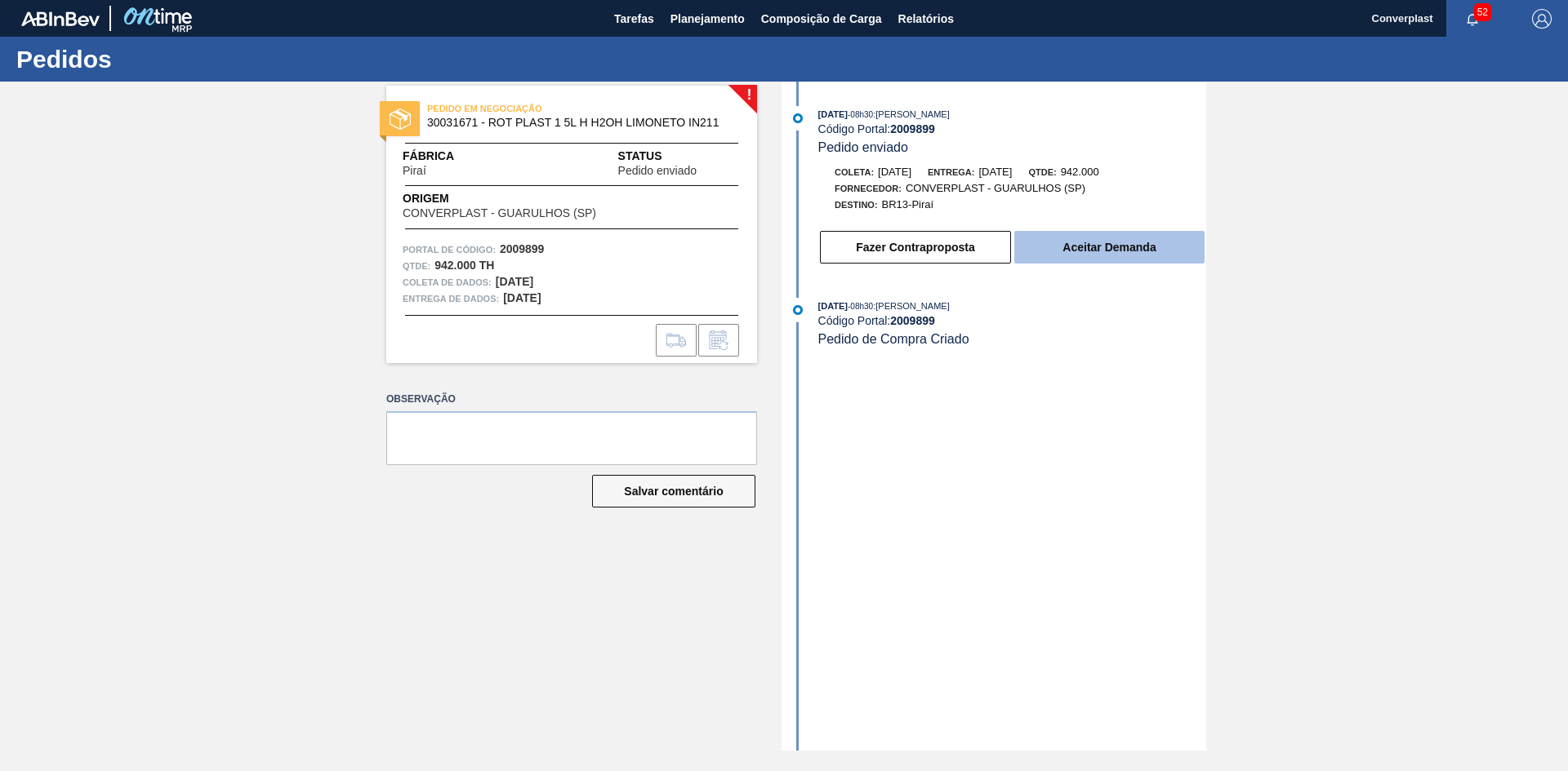
click at [1066, 256] on button "Aceitar Demanda" at bounding box center [1109, 247] width 190 height 33
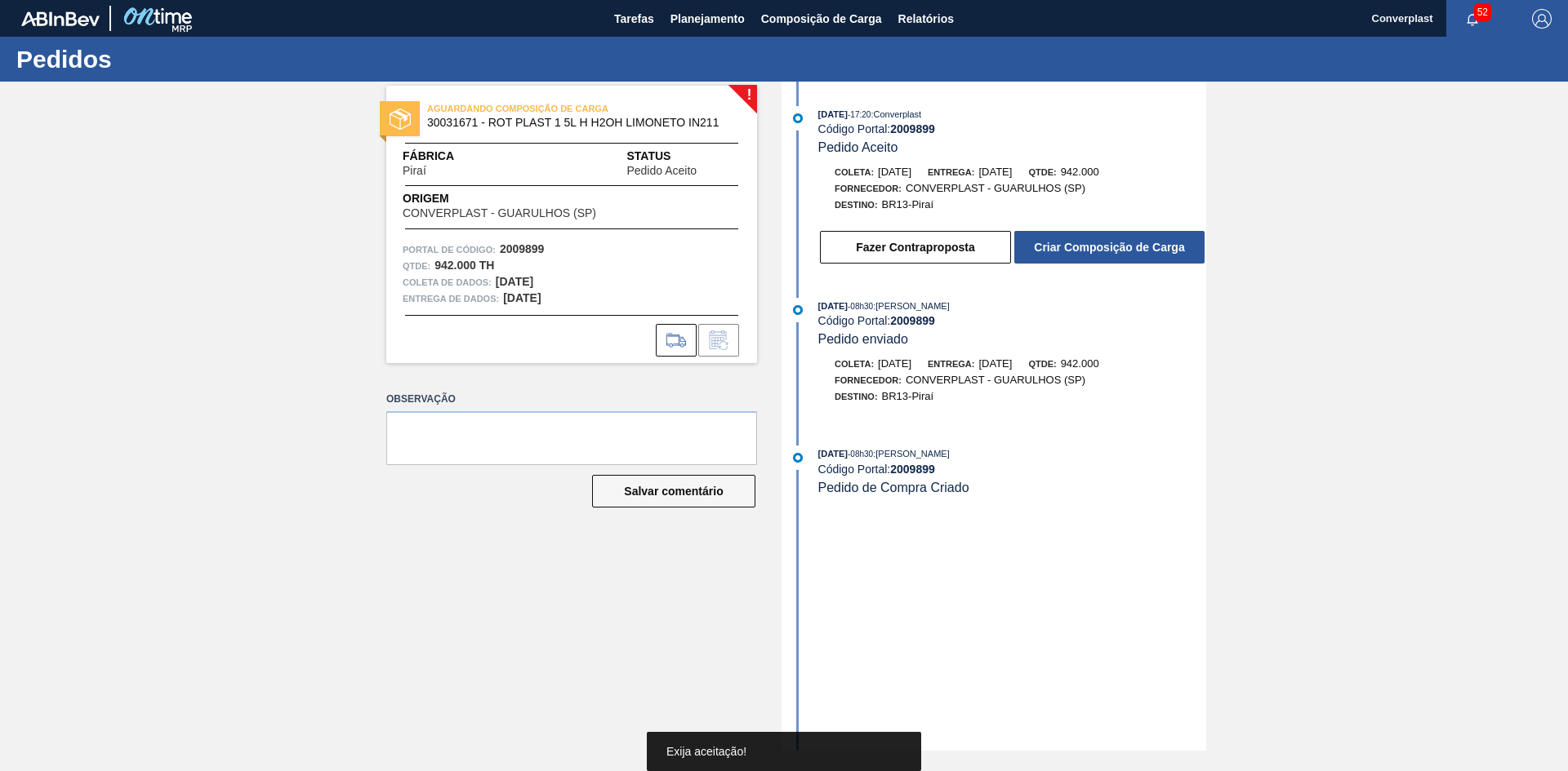
click at [1068, 245] on font "Criar Composição de Carga" at bounding box center [1109, 247] width 150 height 13
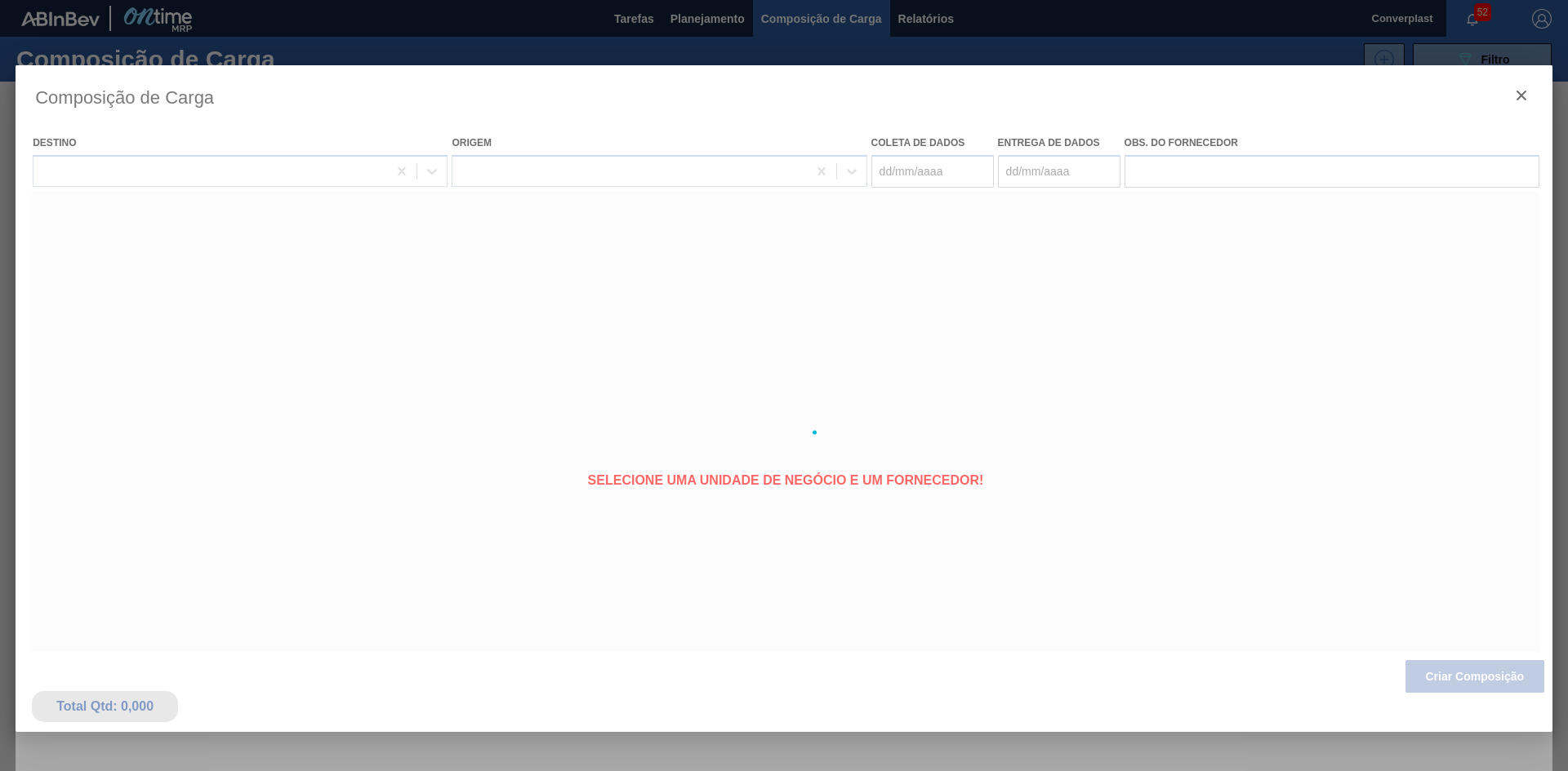
type coleta "[DATE]"
type entrega "[DATE]"
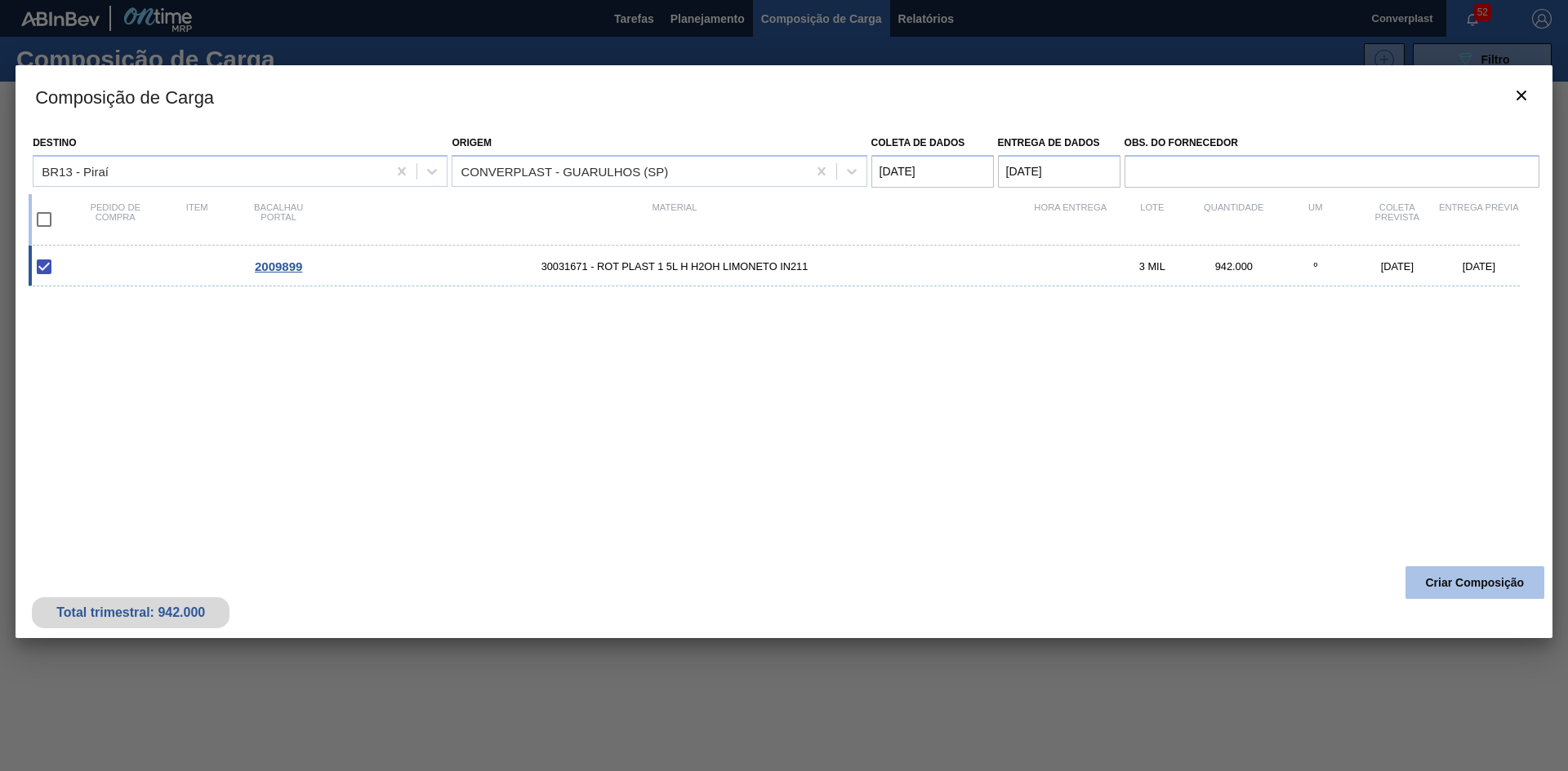
click at [1463, 574] on button "Criar Composição" at bounding box center [1475, 583] width 139 height 33
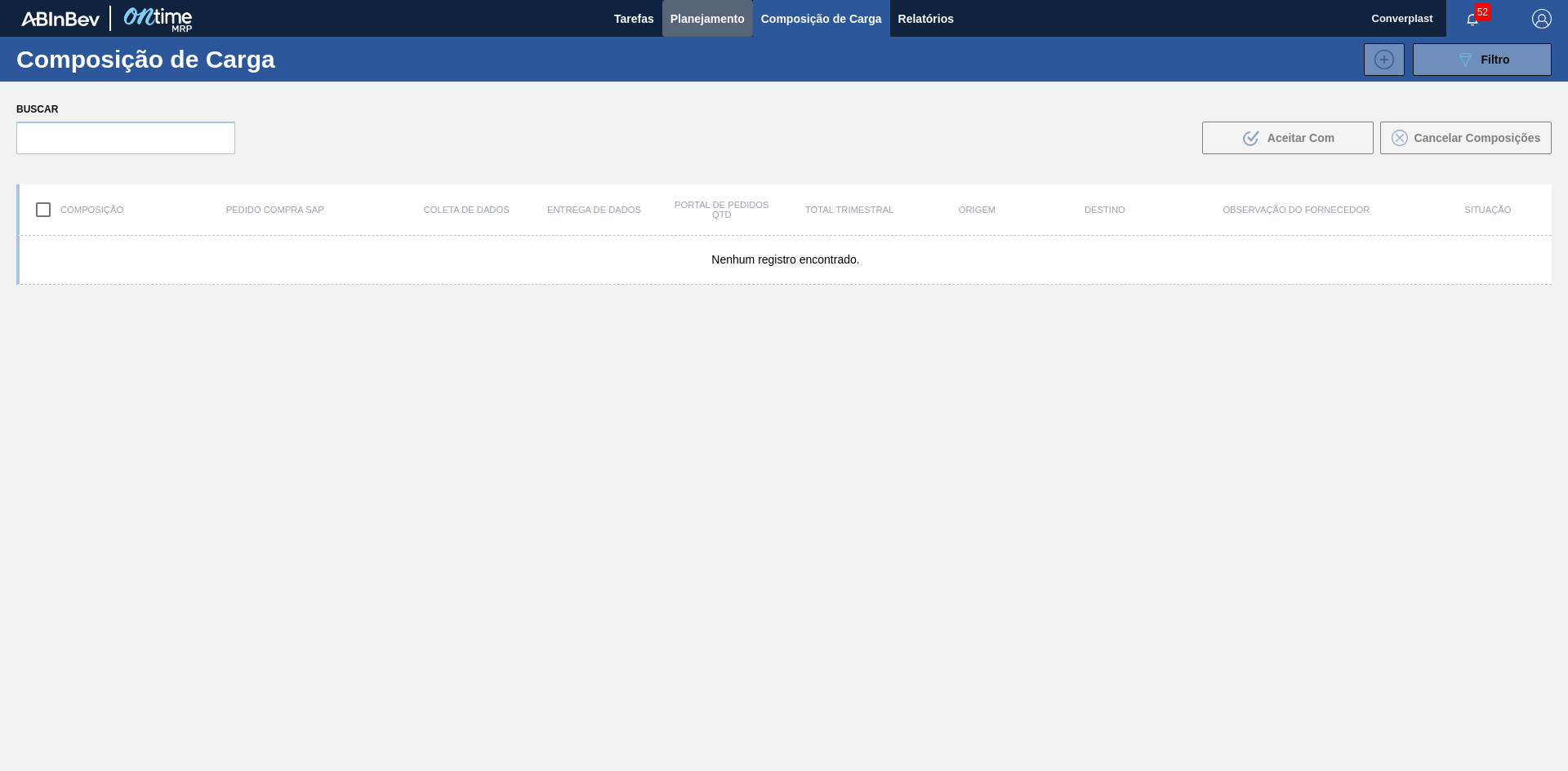
click at [701, 15] on font "Planejamento" at bounding box center [707, 19] width 74 height 13
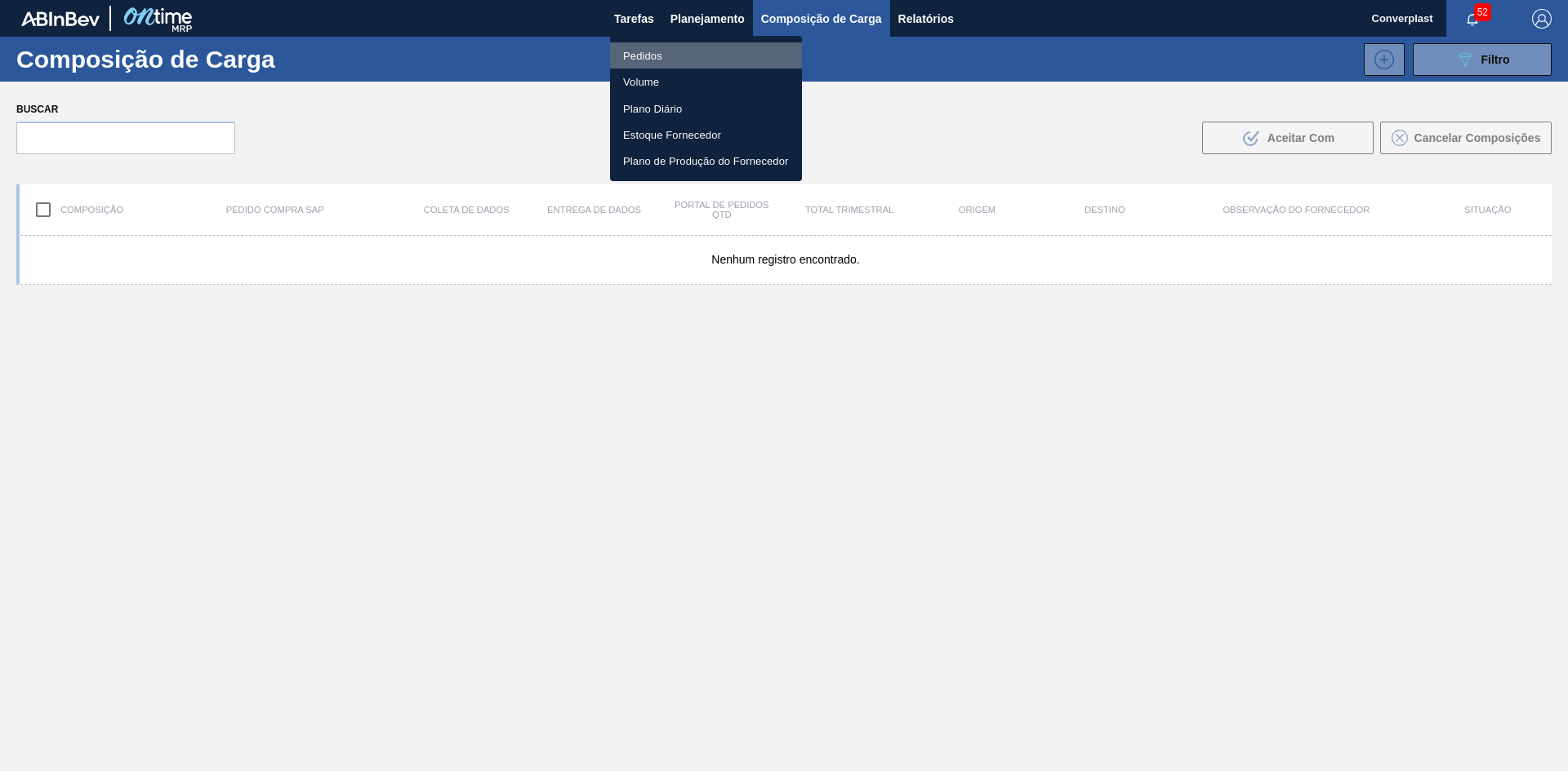
click at [670, 48] on li "Pedidos" at bounding box center [706, 55] width 192 height 26
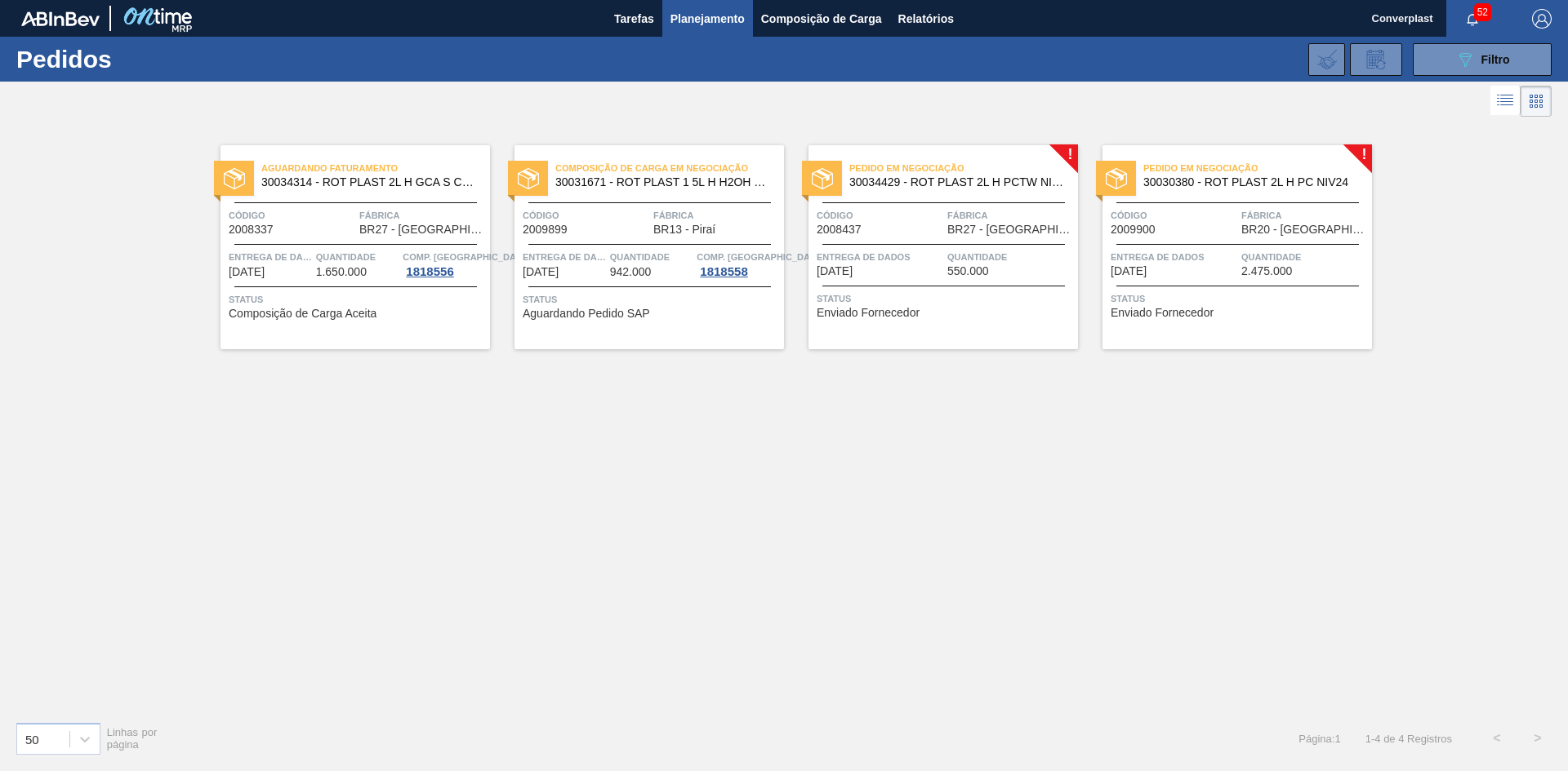
click at [906, 263] on span "Entrega de dados" at bounding box center [879, 257] width 127 height 16
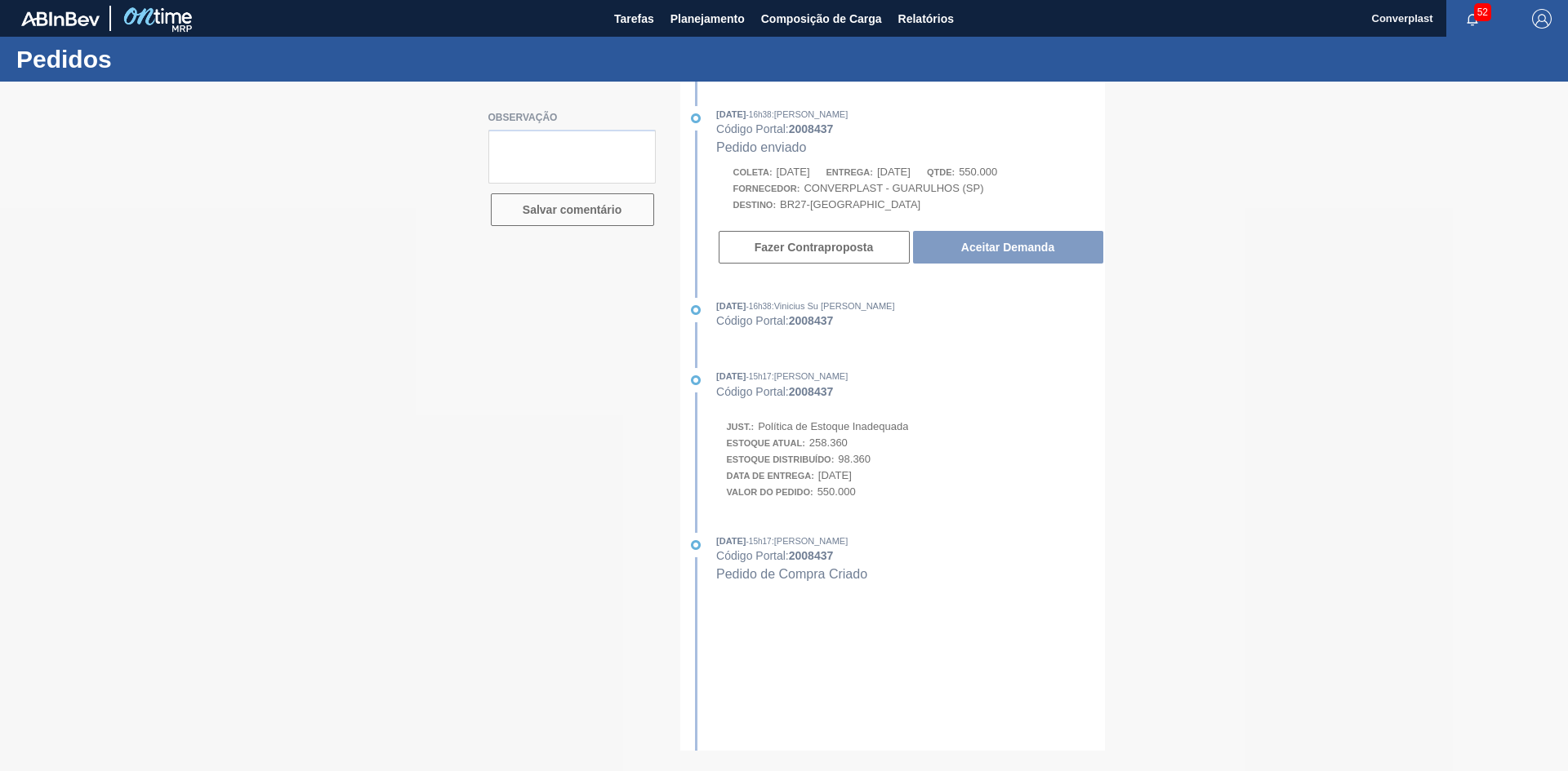
click at [1050, 238] on div at bounding box center [784, 426] width 1568 height 689
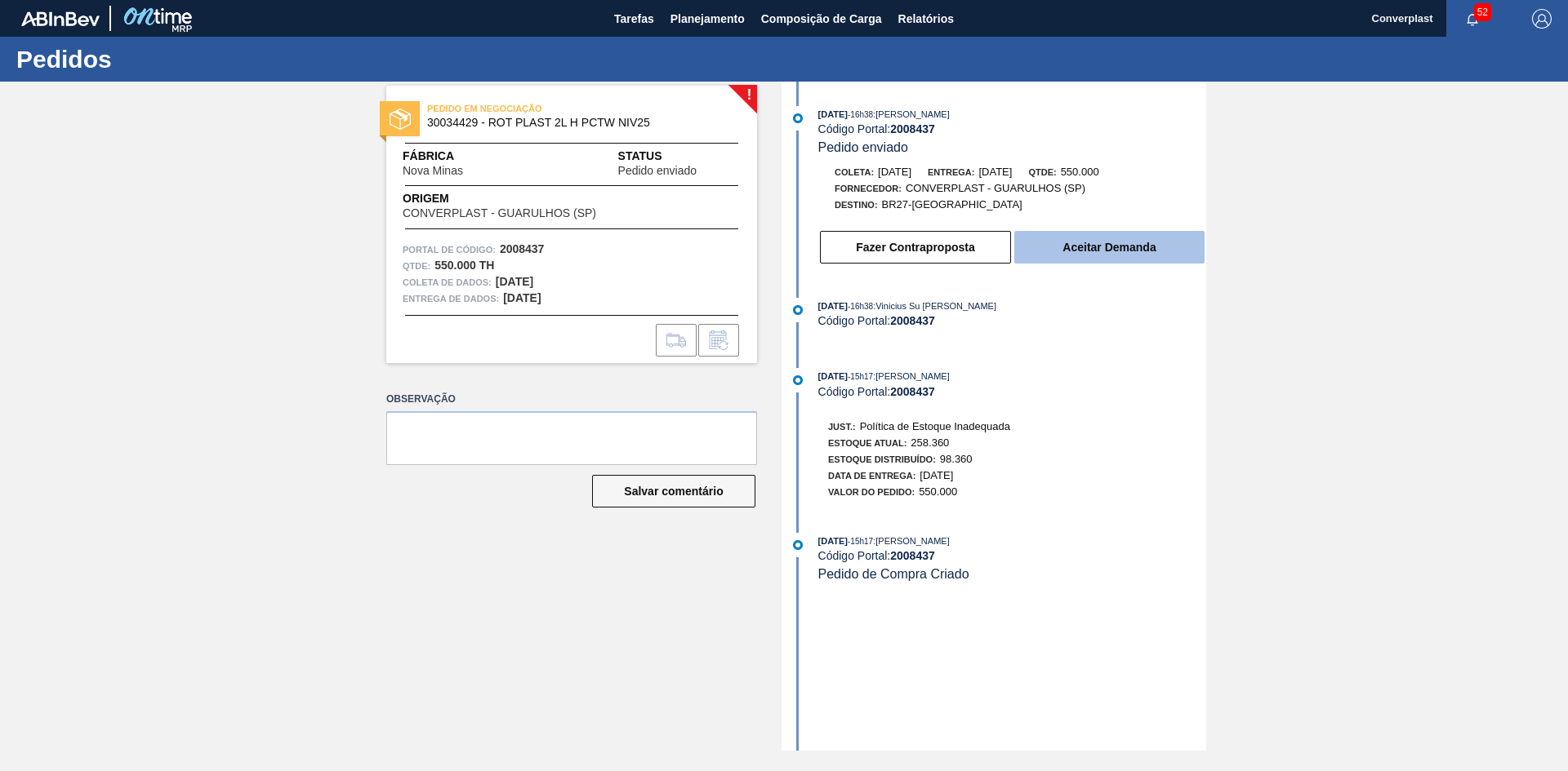
click at [1051, 238] on button "Aceitar Demanda" at bounding box center [1109, 247] width 190 height 33
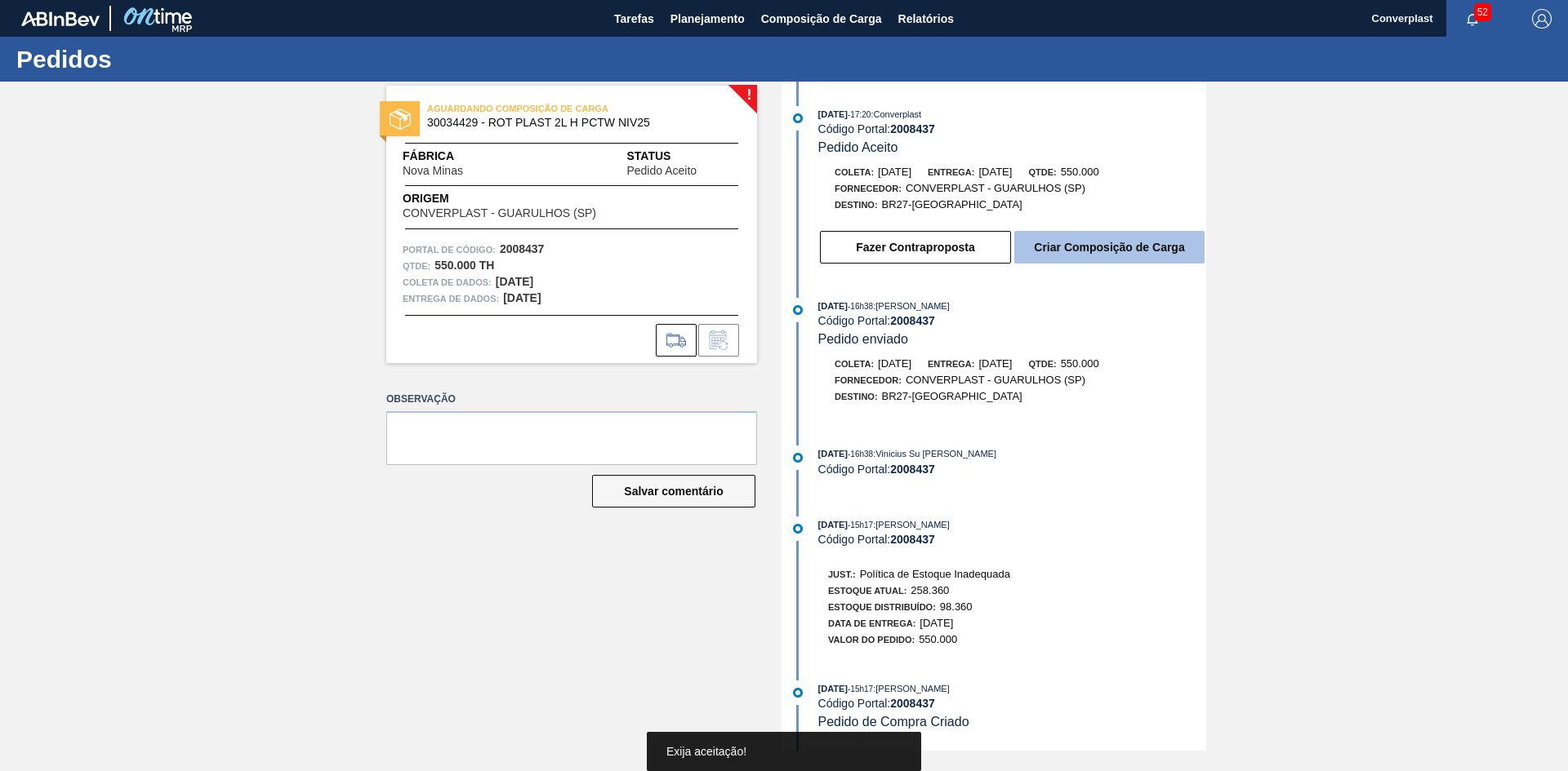
click at [1101, 235] on button "Criar Composição de Carga" at bounding box center [1109, 247] width 190 height 33
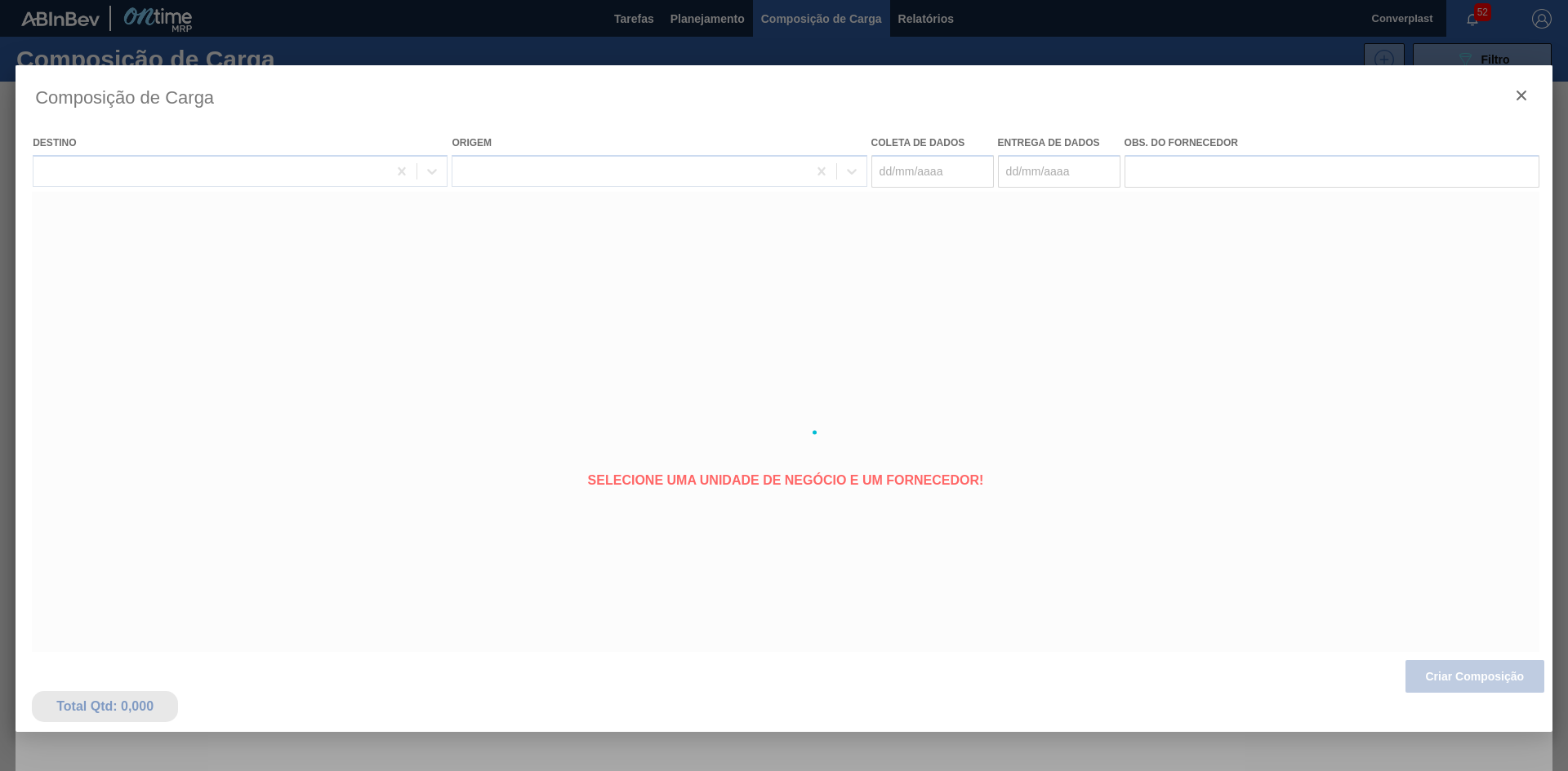
type coleta "[DATE]"
type entrega "[DATE]"
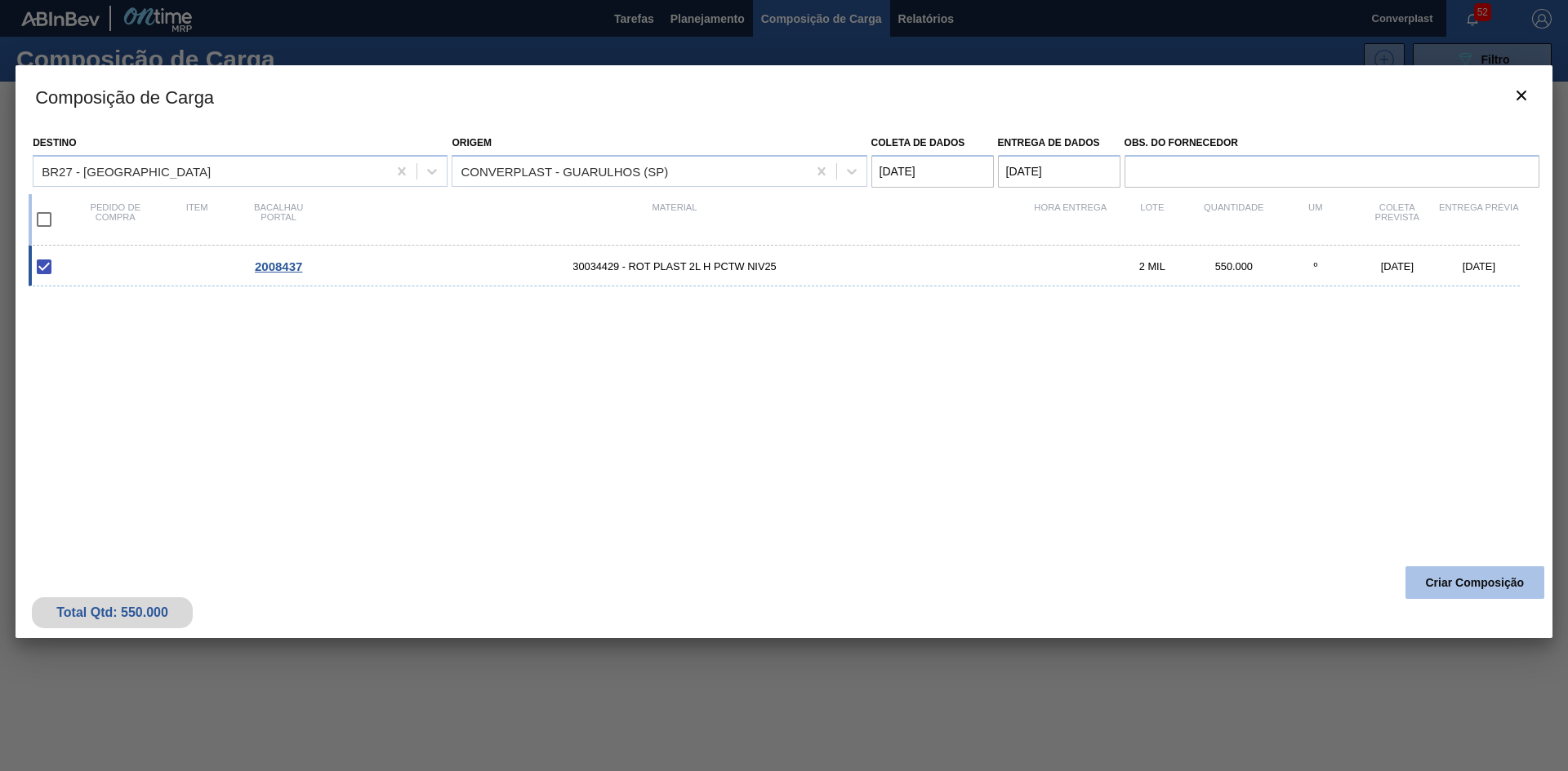
click at [1439, 580] on font "Criar Composição" at bounding box center [1474, 583] width 98 height 13
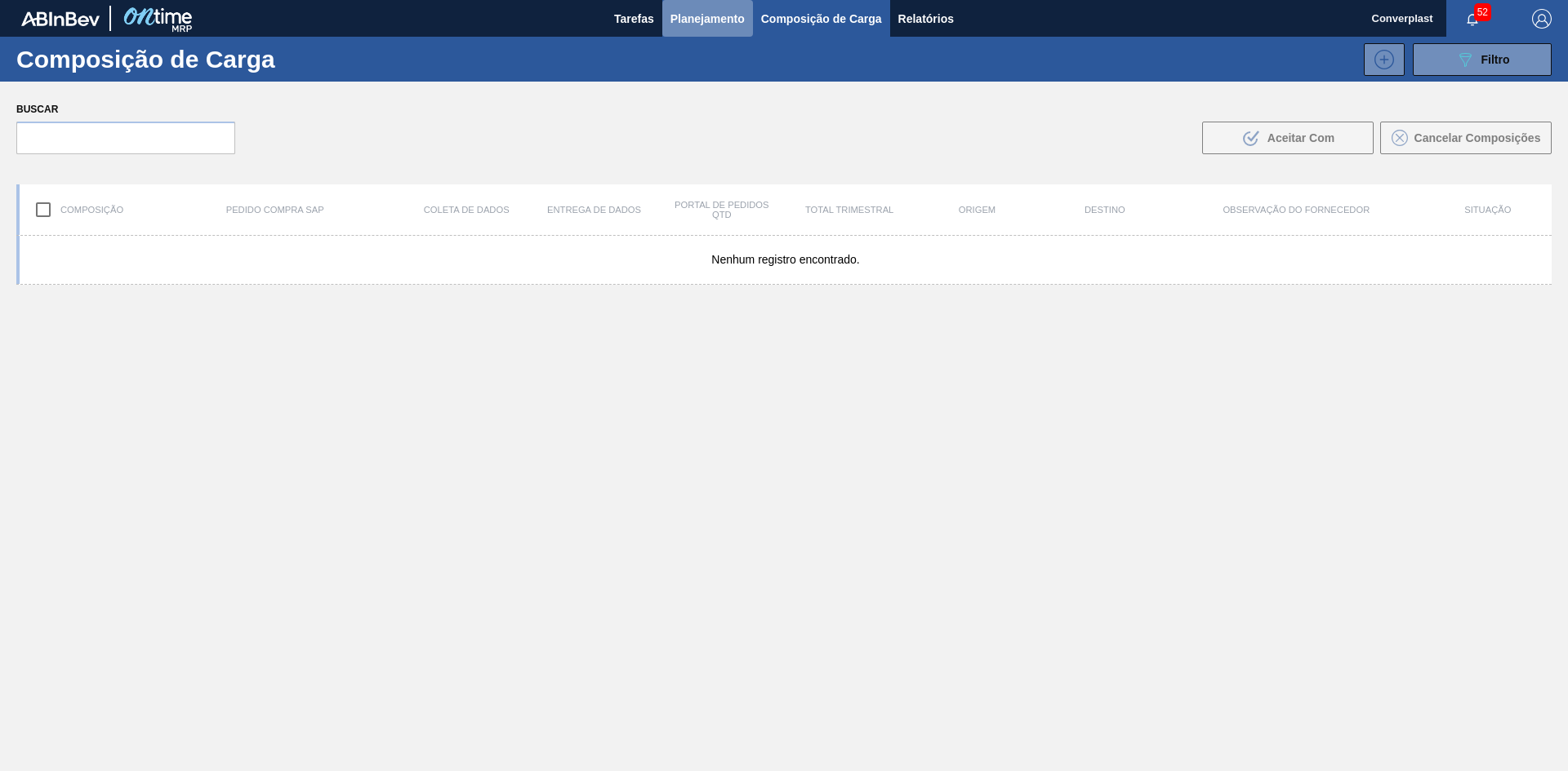
click at [695, 28] on button "Planejamento" at bounding box center [708, 18] width 91 height 37
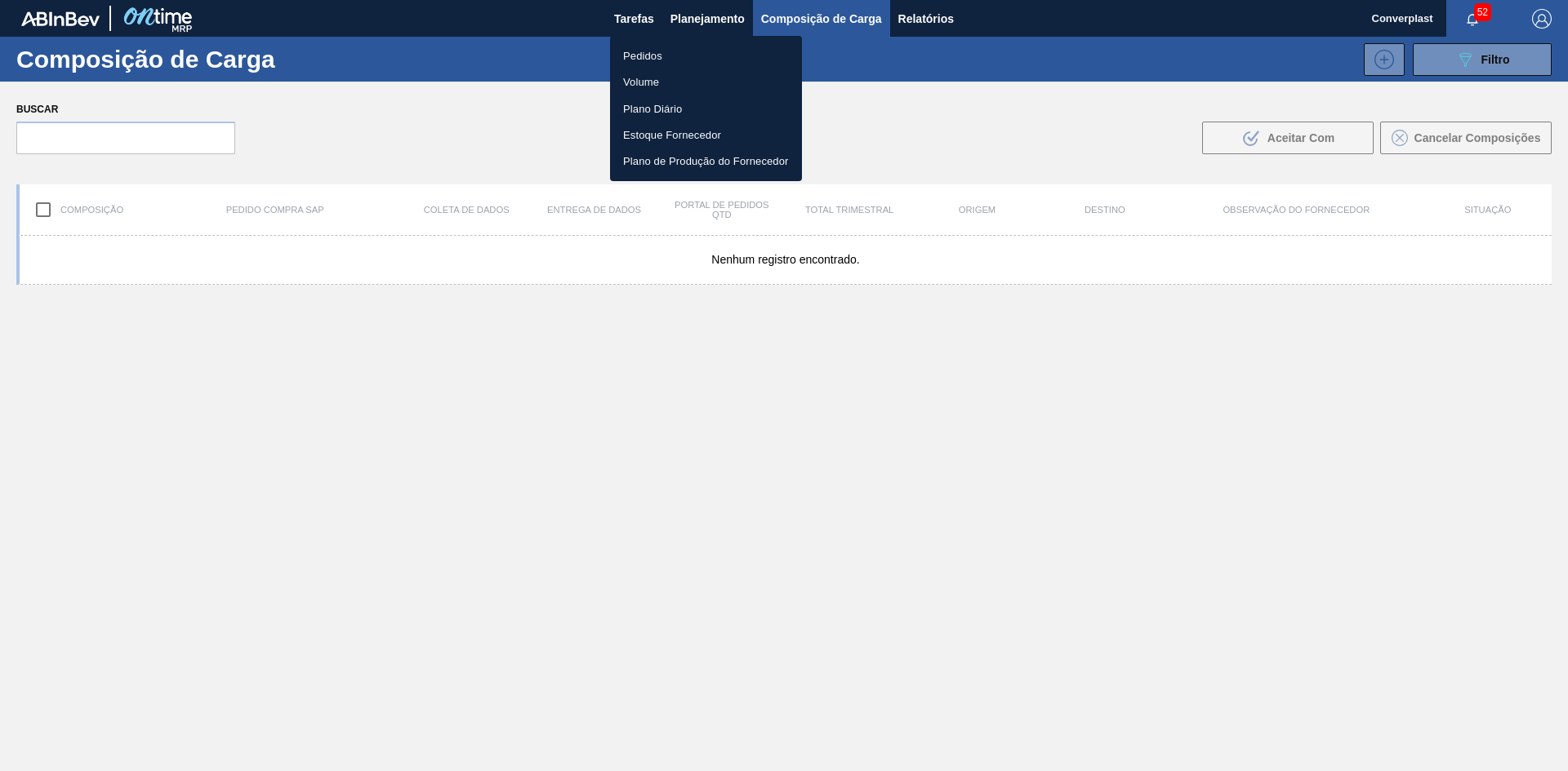
click at [670, 51] on li "Pedidos" at bounding box center [706, 55] width 192 height 26
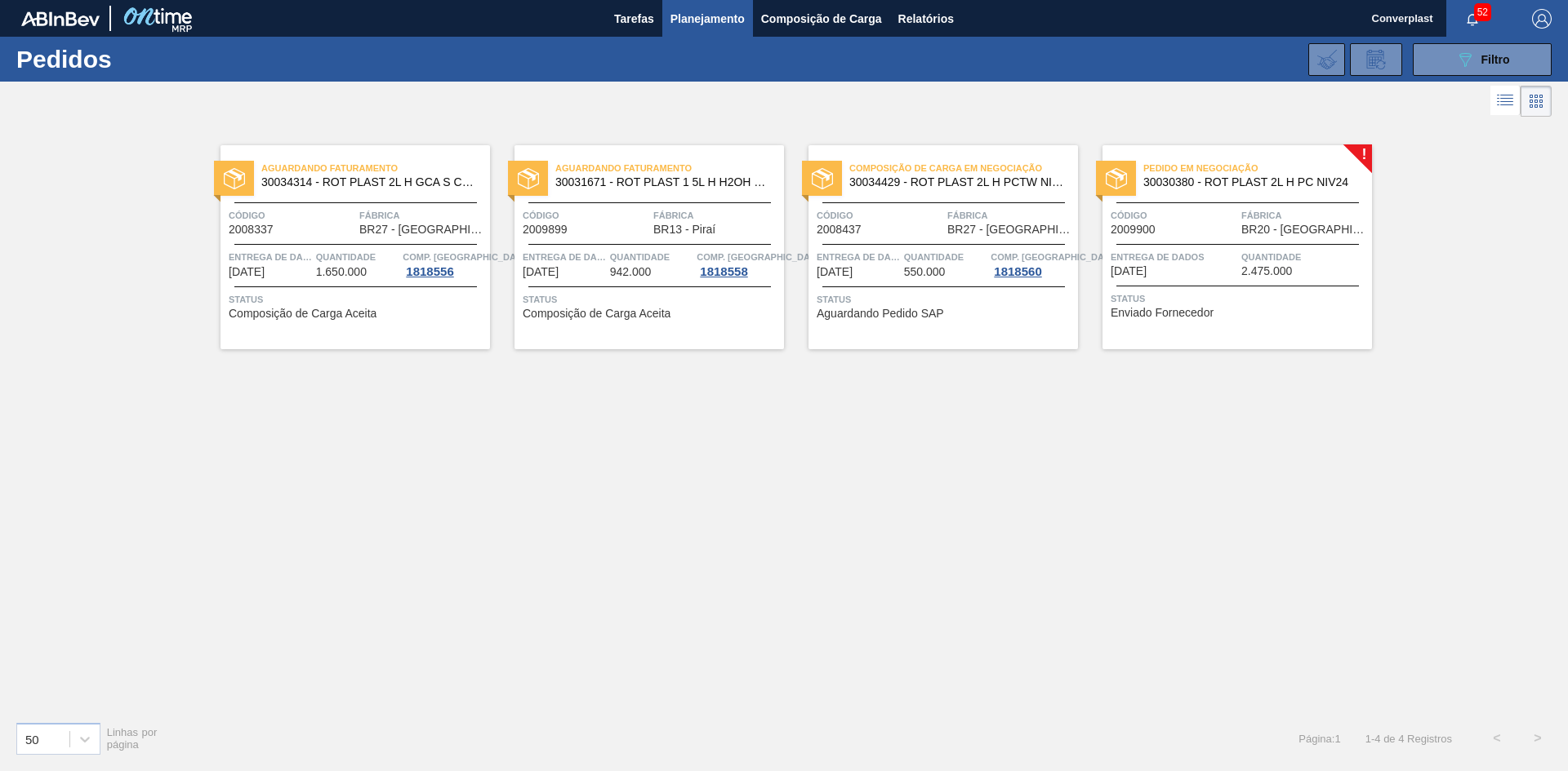
click at [1146, 268] on font "[DATE]" at bounding box center [1128, 271] width 36 height 13
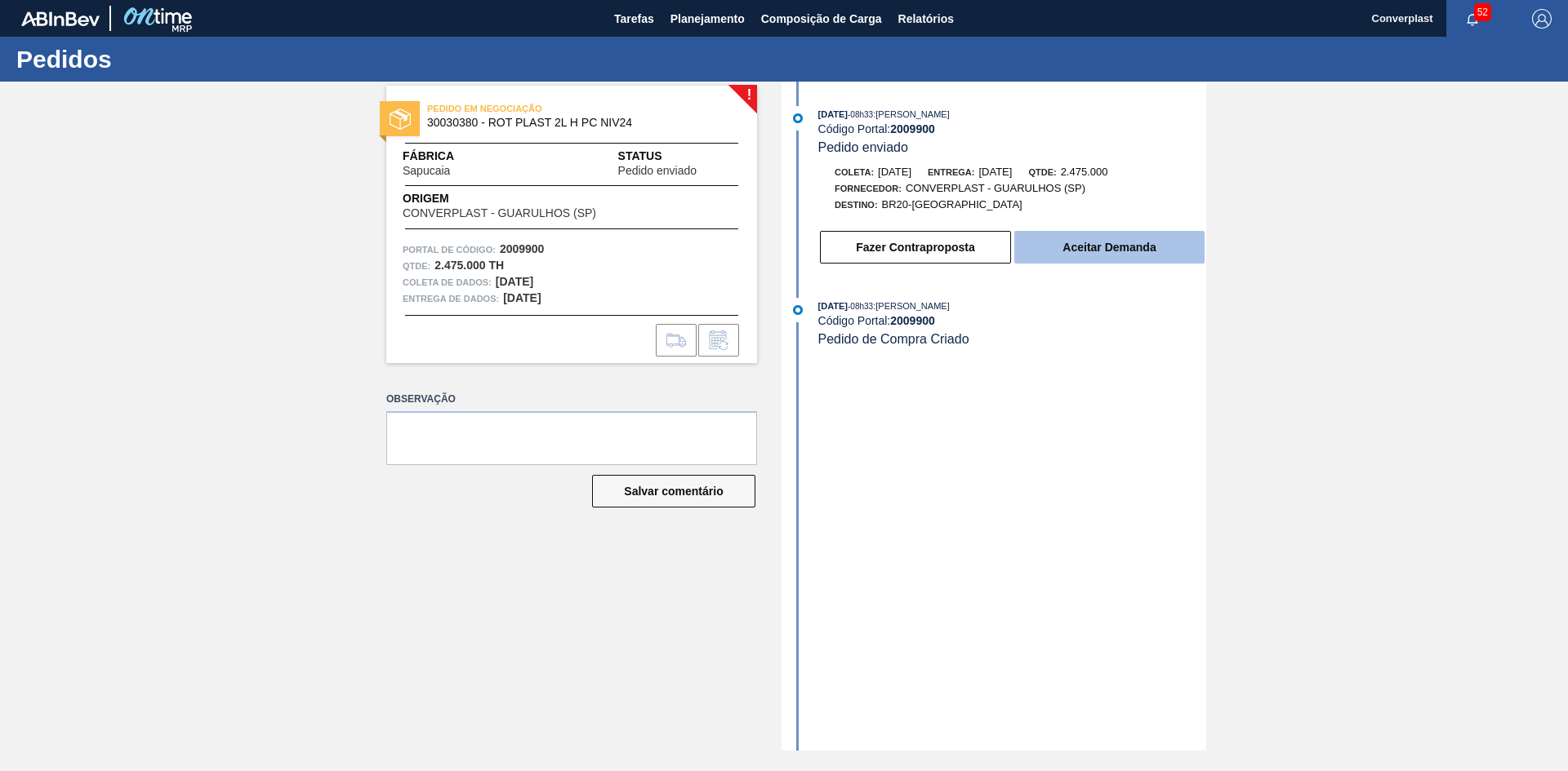
click at [1059, 245] on button "Aceitar Demanda" at bounding box center [1109, 247] width 190 height 33
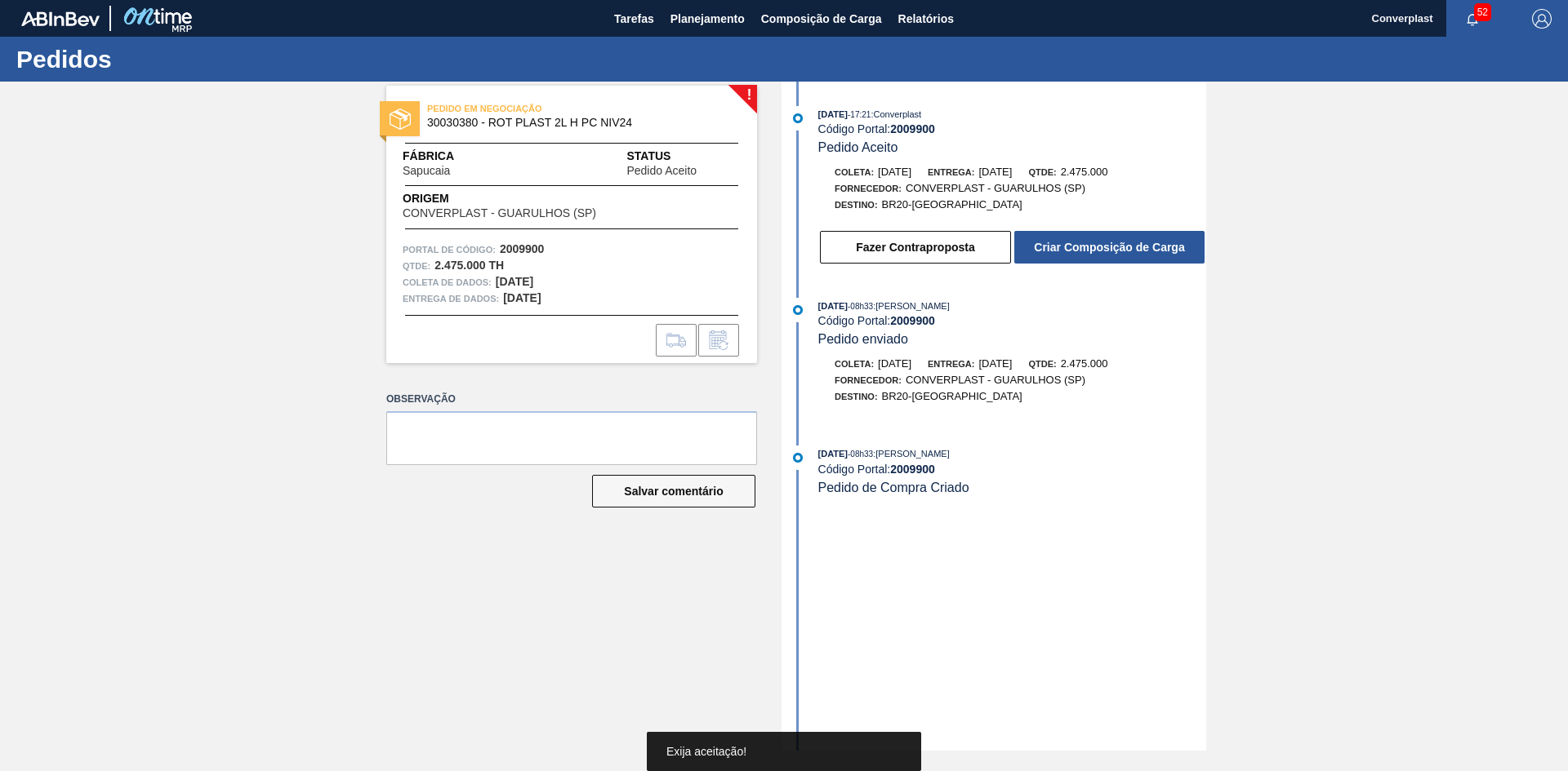
click at [1056, 252] on font "Criar Composição de Carga" at bounding box center [1109, 247] width 150 height 13
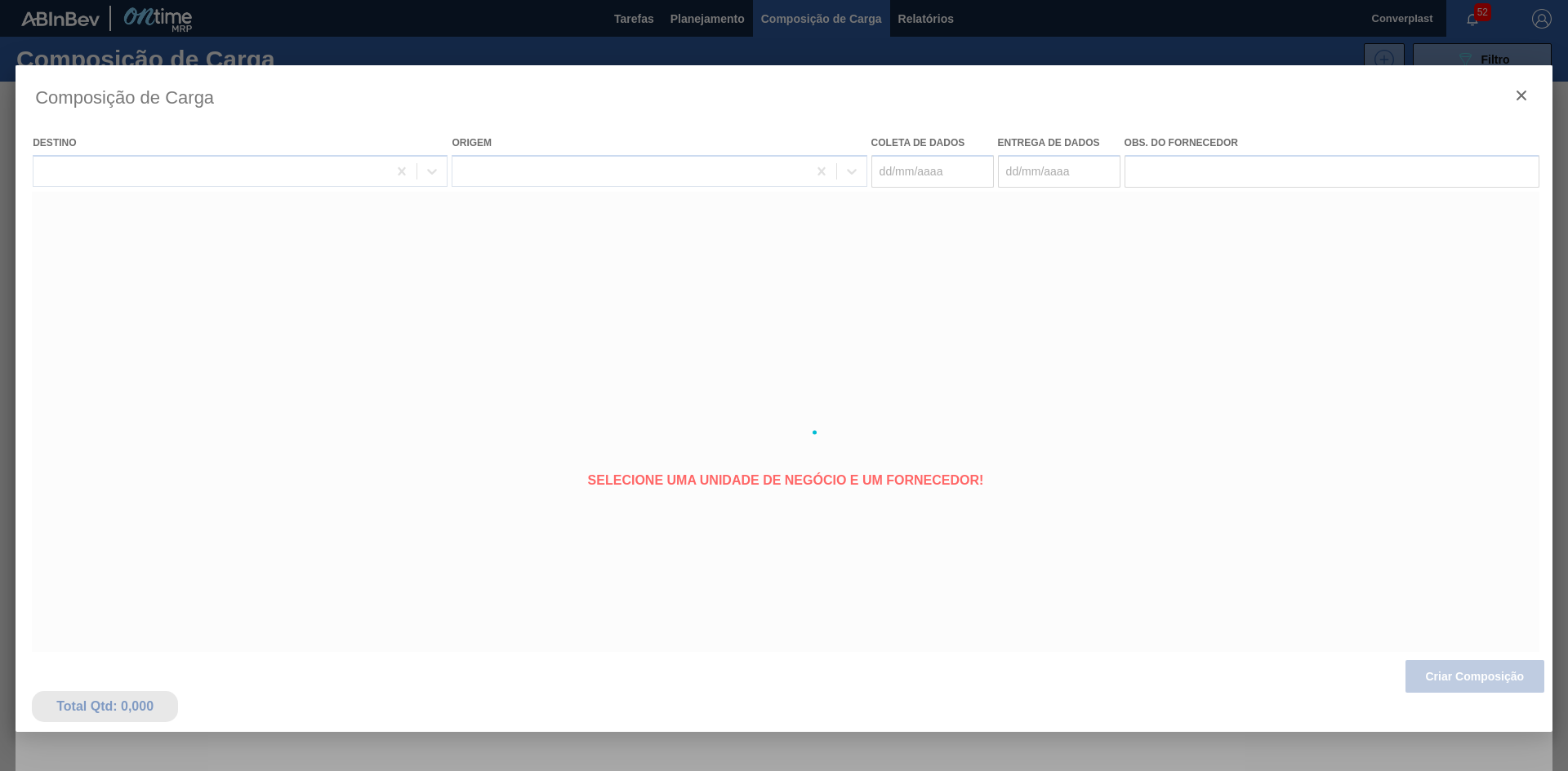
type coleta "[DATE]"
type entrega "[DATE]"
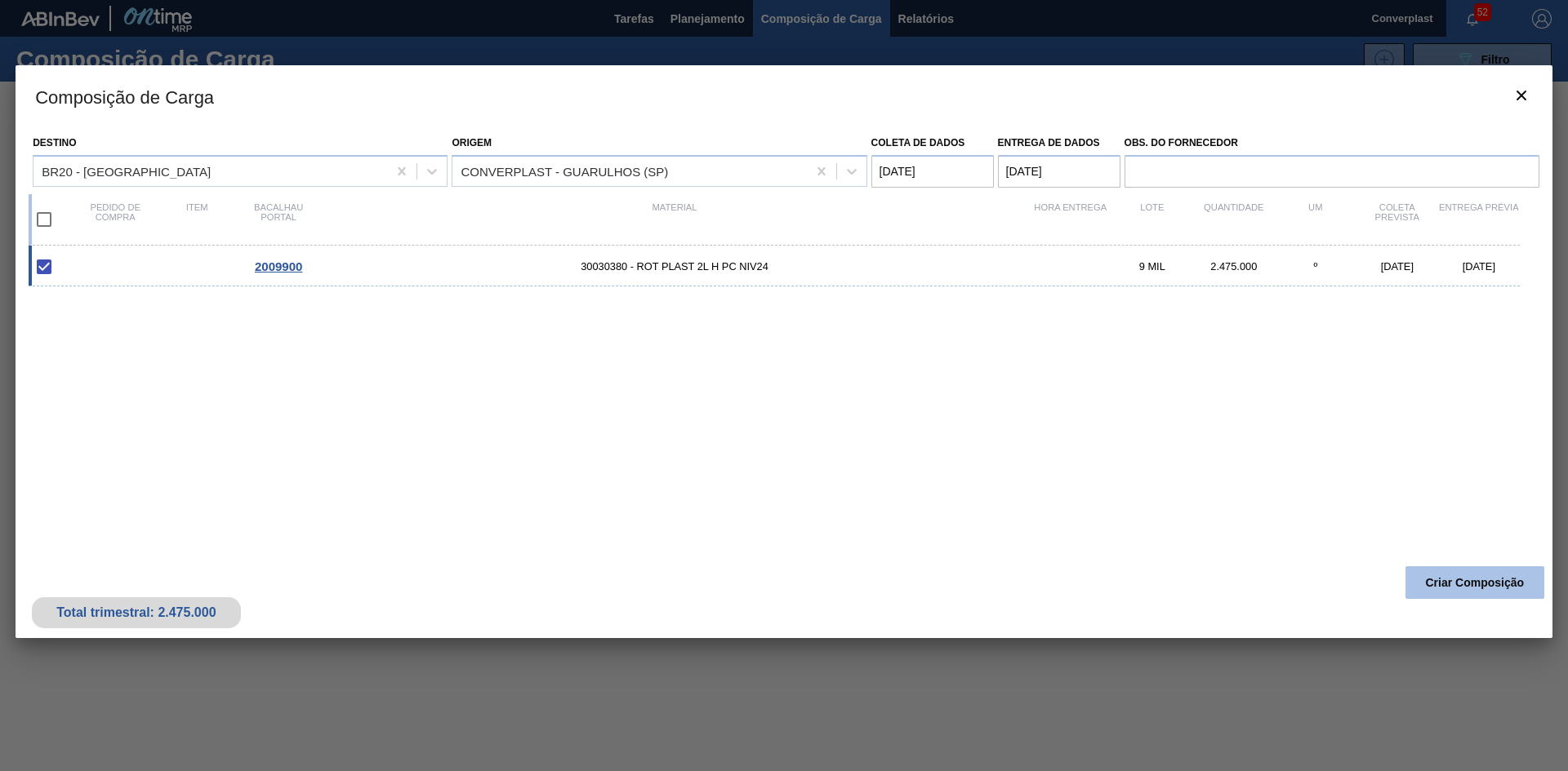
click at [1437, 585] on font "Criar Composição" at bounding box center [1474, 583] width 98 height 13
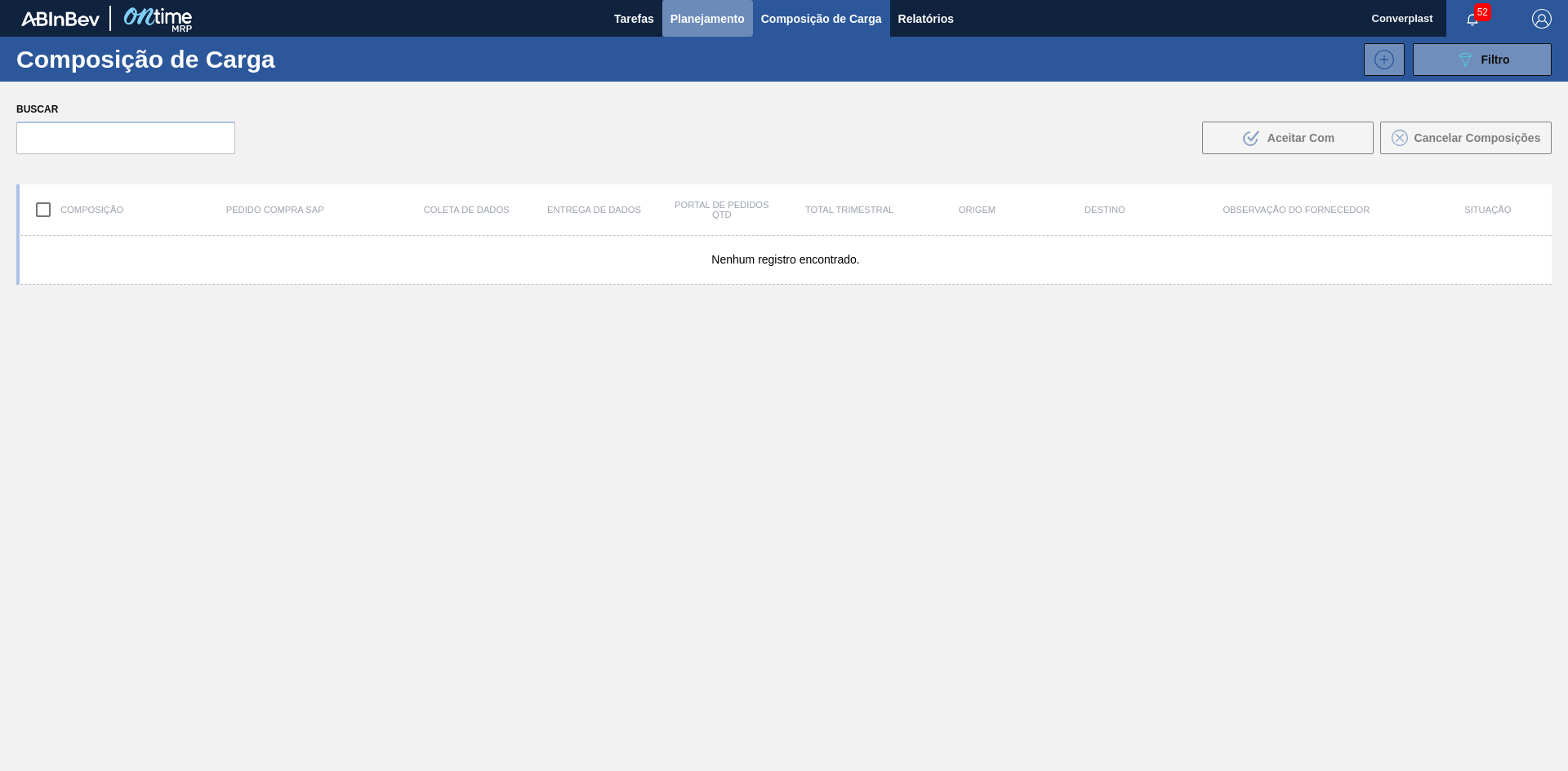
click at [716, 16] on font "Planejamento" at bounding box center [707, 19] width 74 height 13
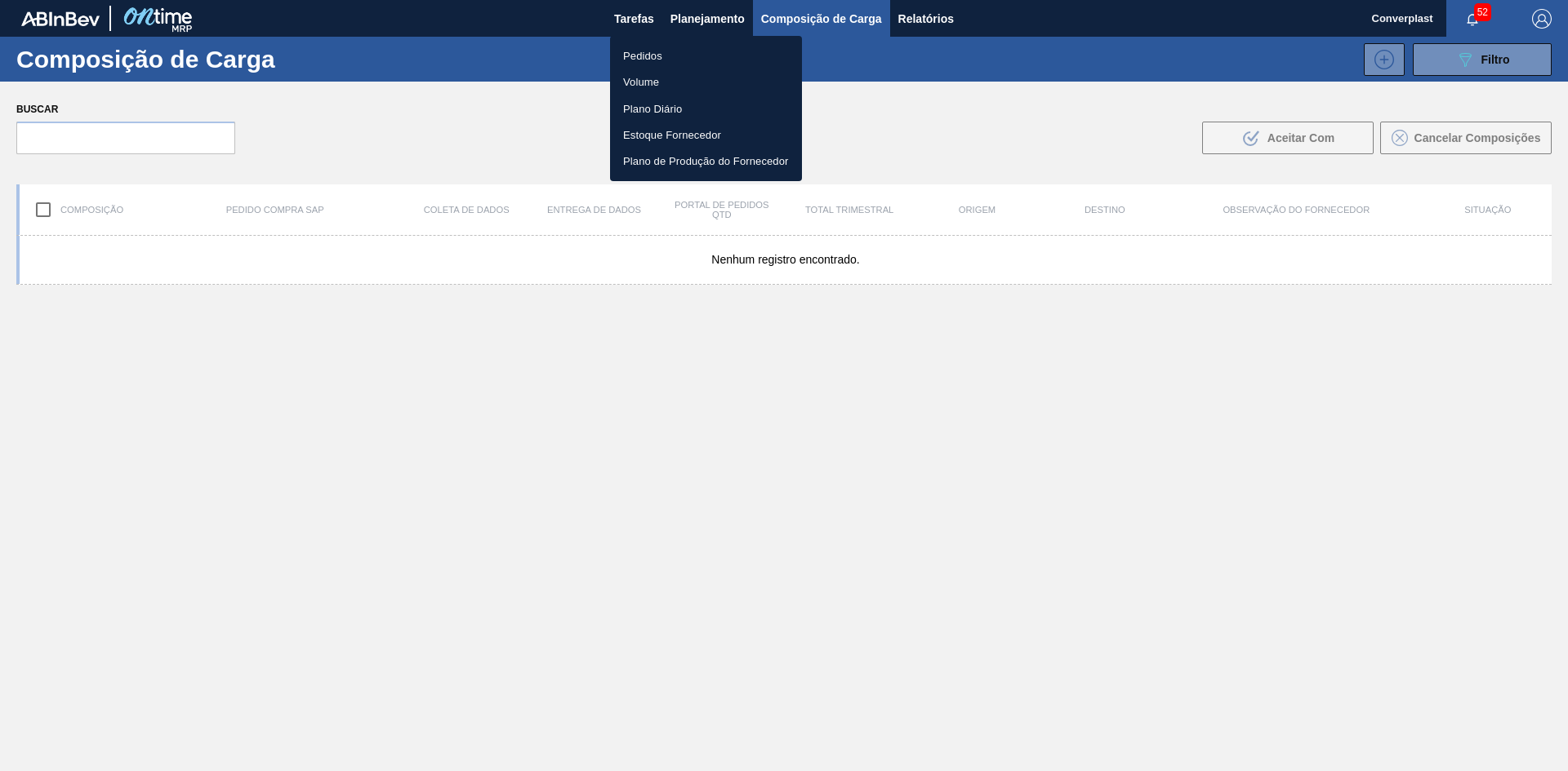
click at [675, 53] on li "Pedidos" at bounding box center [706, 55] width 192 height 26
